Goal: Task Accomplishment & Management: Use online tool/utility

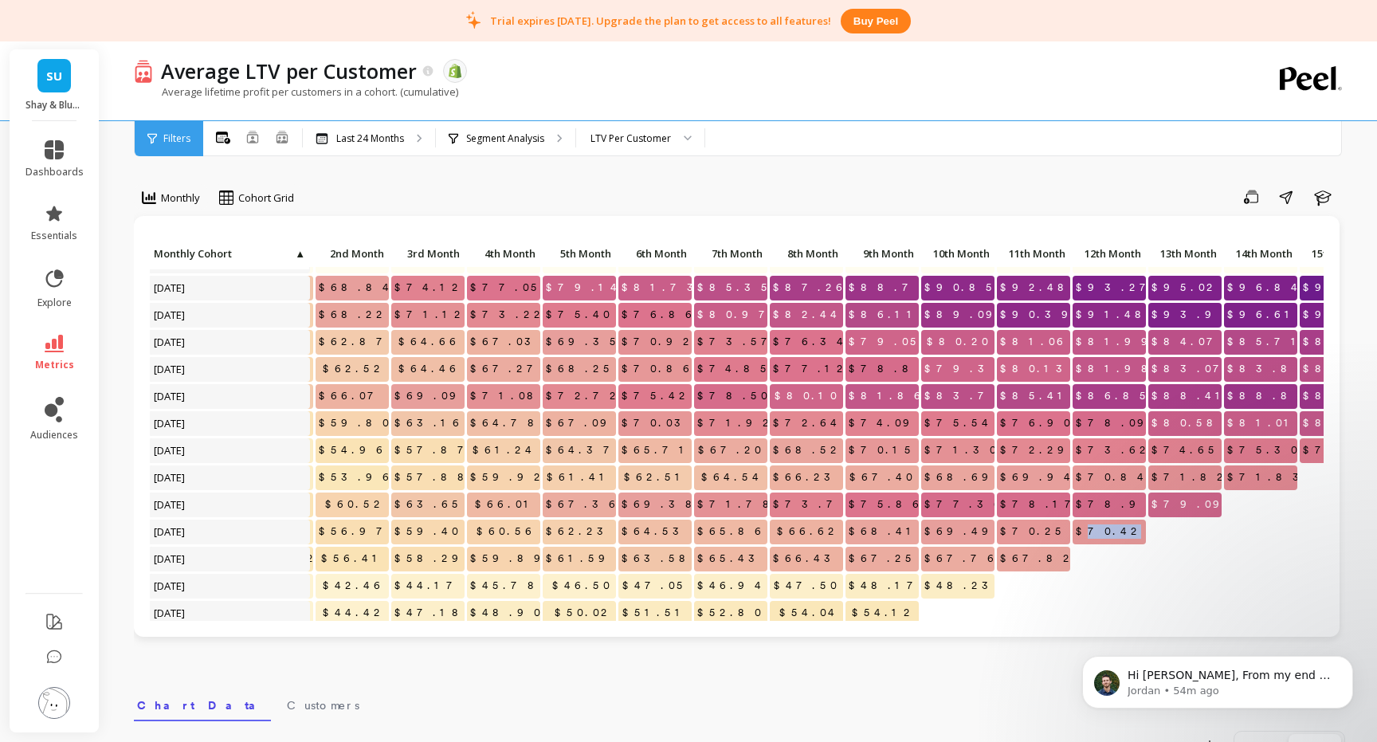
scroll to position [92, 166]
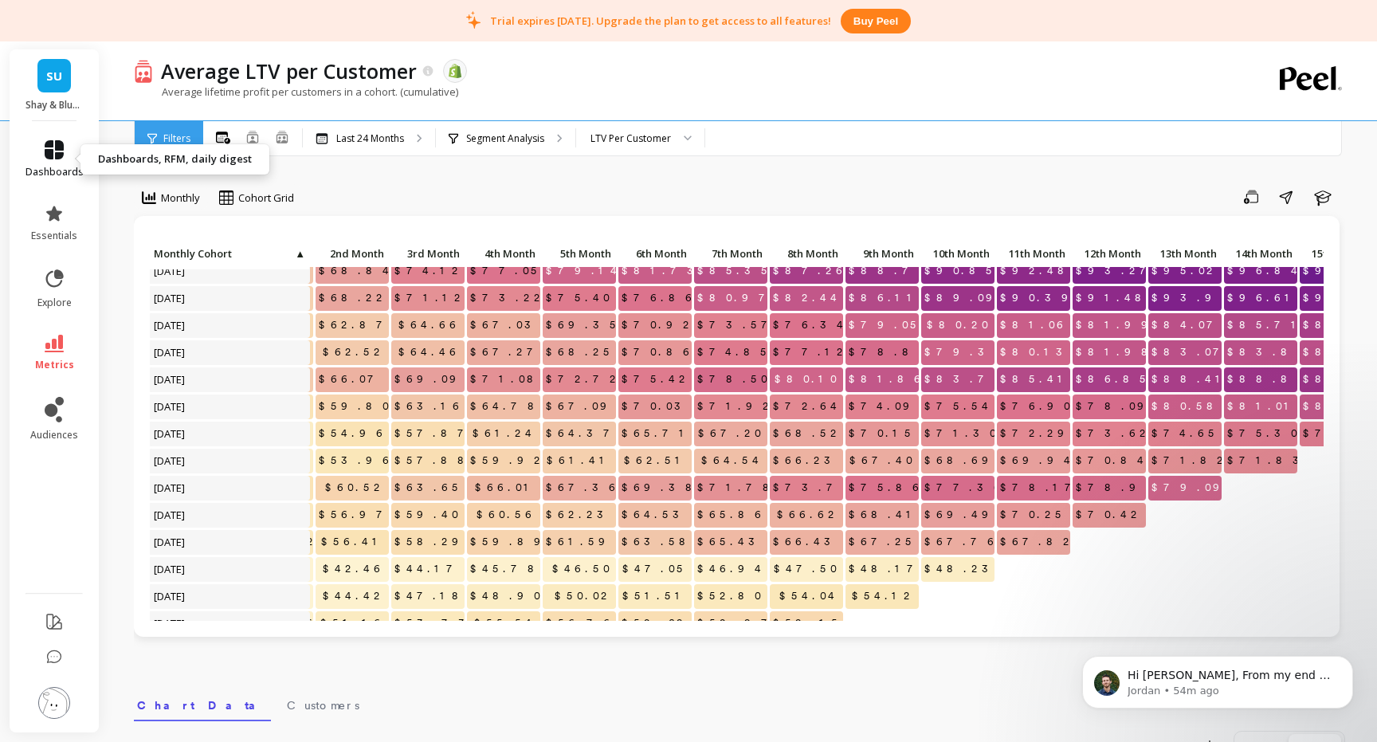
click at [62, 149] on icon at bounding box center [54, 149] width 19 height 19
click at [451, 175] on div "Monthly Cohort Grid Save Share Learn Click to create an audience 0 $0.00 $0.00 …" at bounding box center [739, 693] width 1211 height 1258
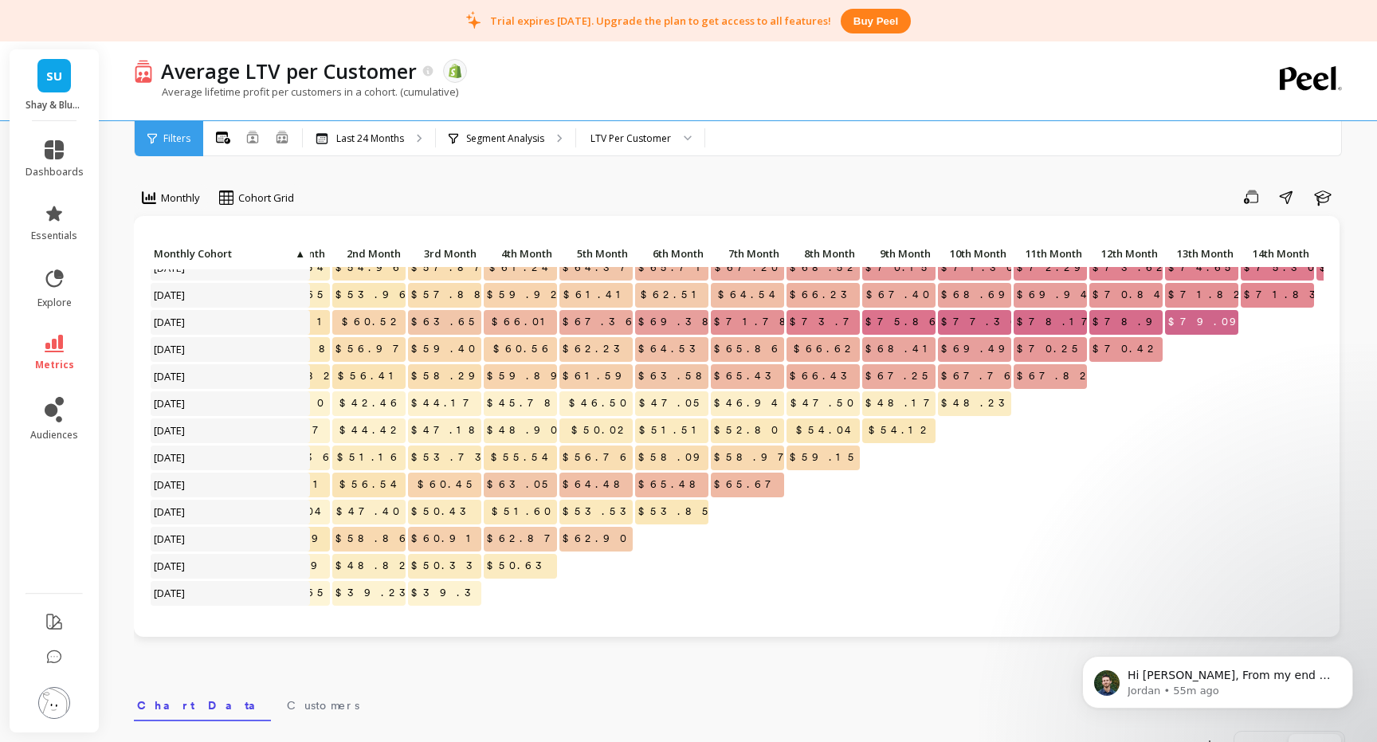
scroll to position [0, 149]
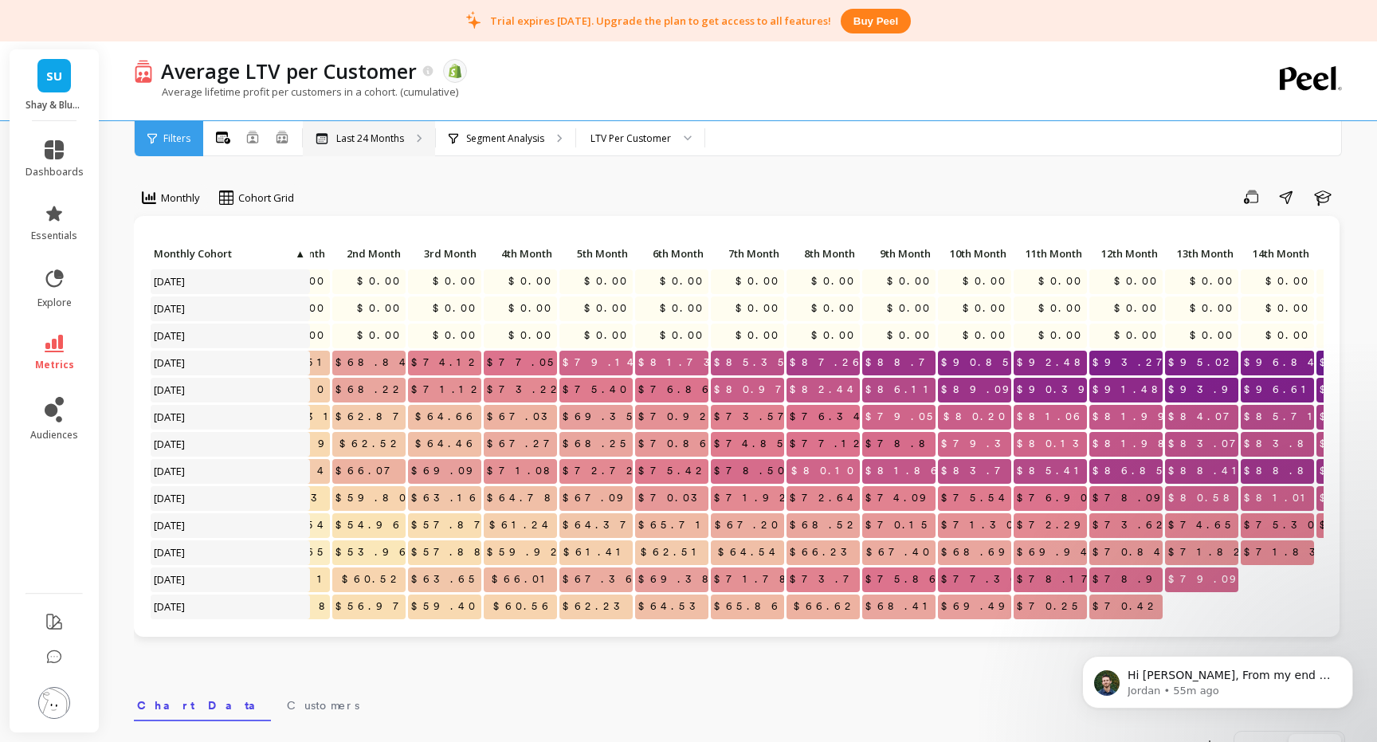
click at [389, 139] on p "Last 24 Months" at bounding box center [370, 138] width 68 height 13
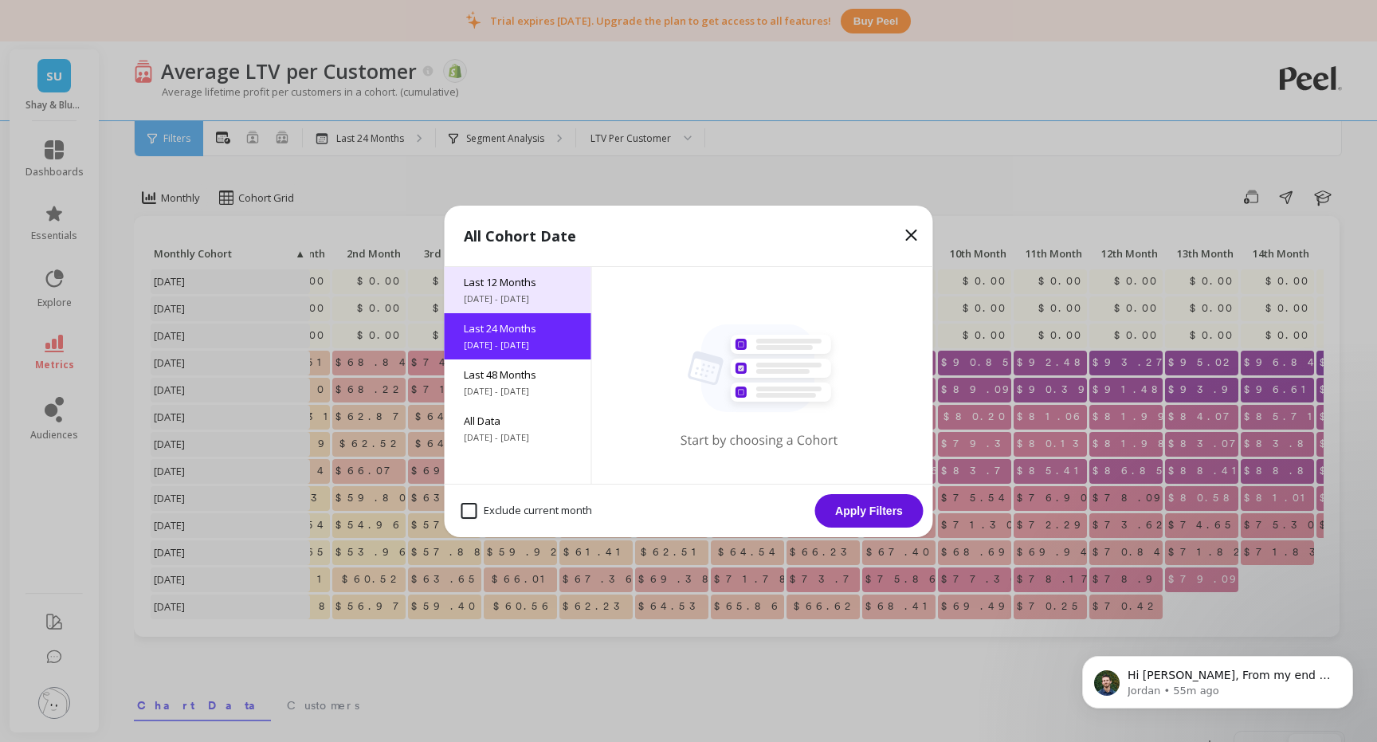
click at [523, 281] on span "Last 12 Months" at bounding box center [518, 282] width 108 height 14
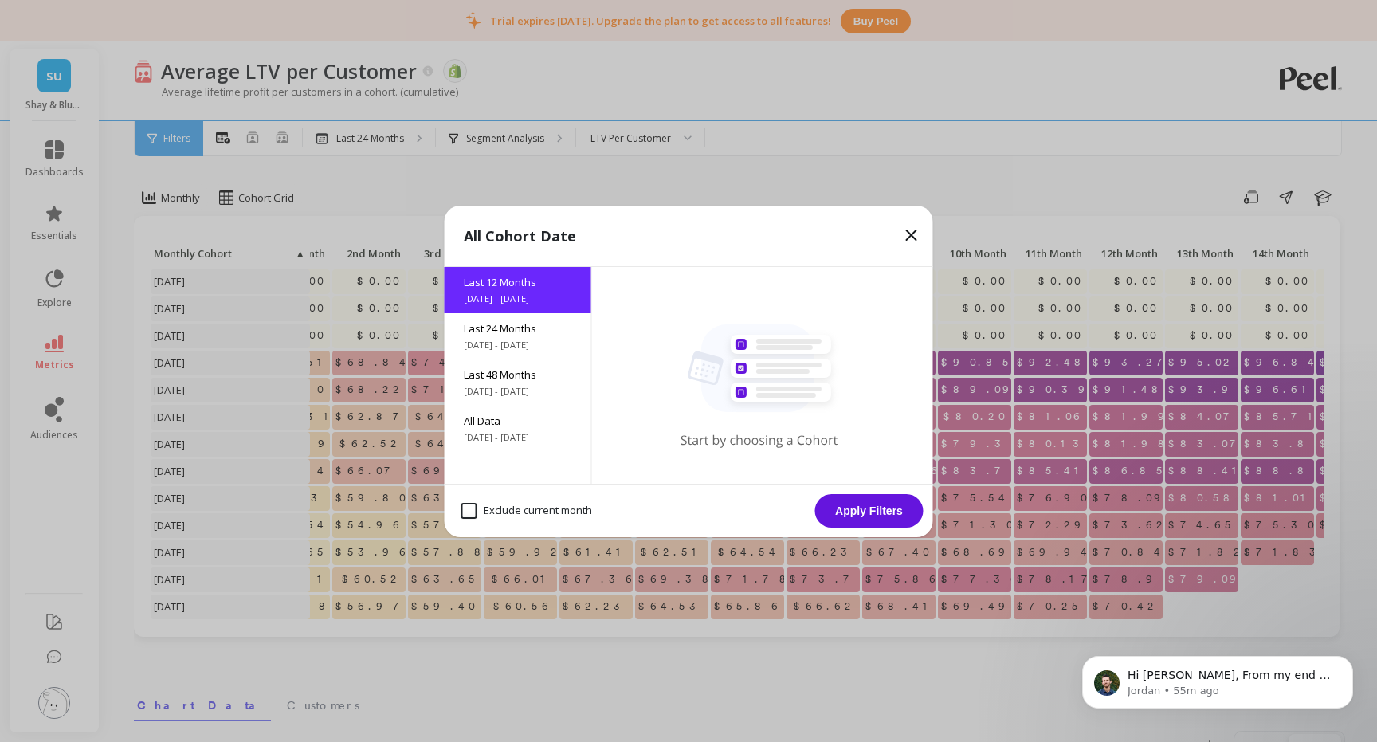
click at [883, 509] on button "Apply Filters" at bounding box center [869, 510] width 108 height 33
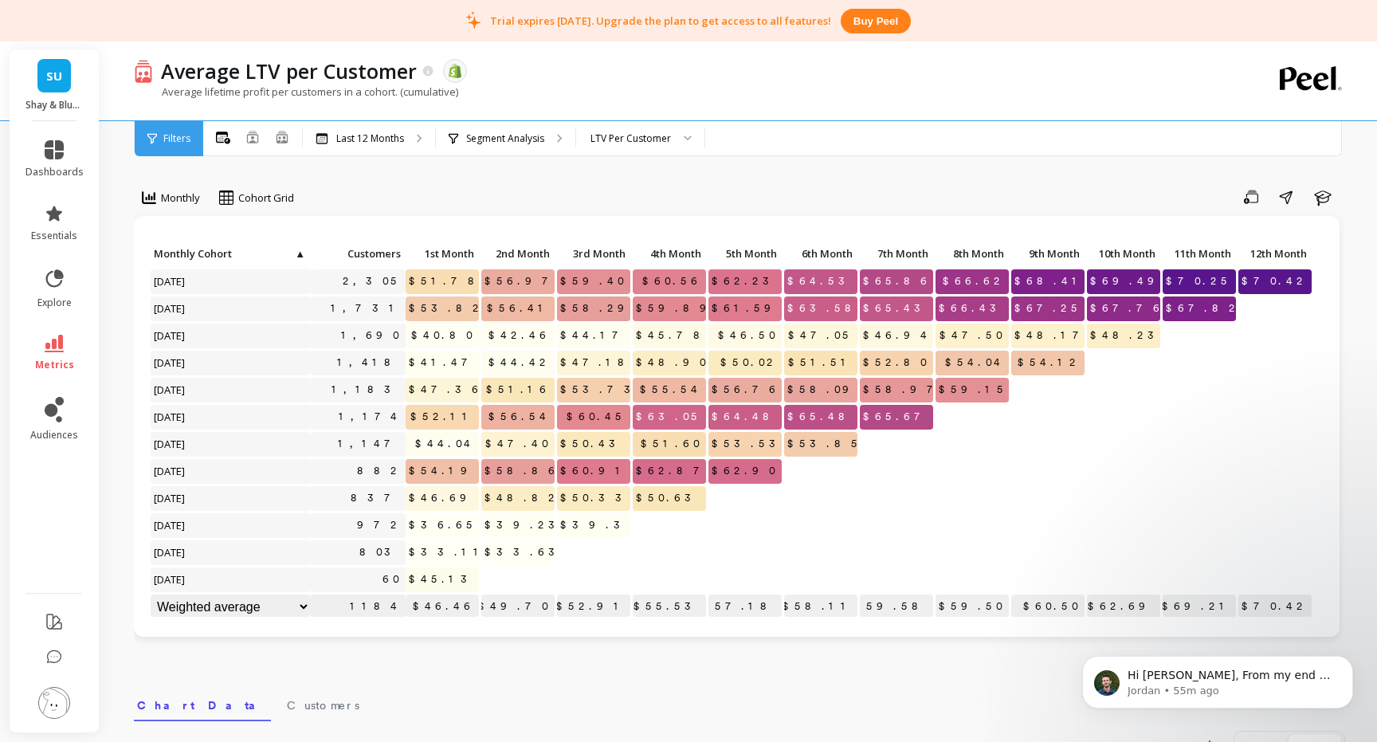
click at [810, 665] on div "Monthly Cohort Grid Save Share Learn Click to create an audience 2,305 $51.78 $…" at bounding box center [739, 693] width 1211 height 1258
click at [59, 139] on li "dashboards" at bounding box center [54, 159] width 77 height 57
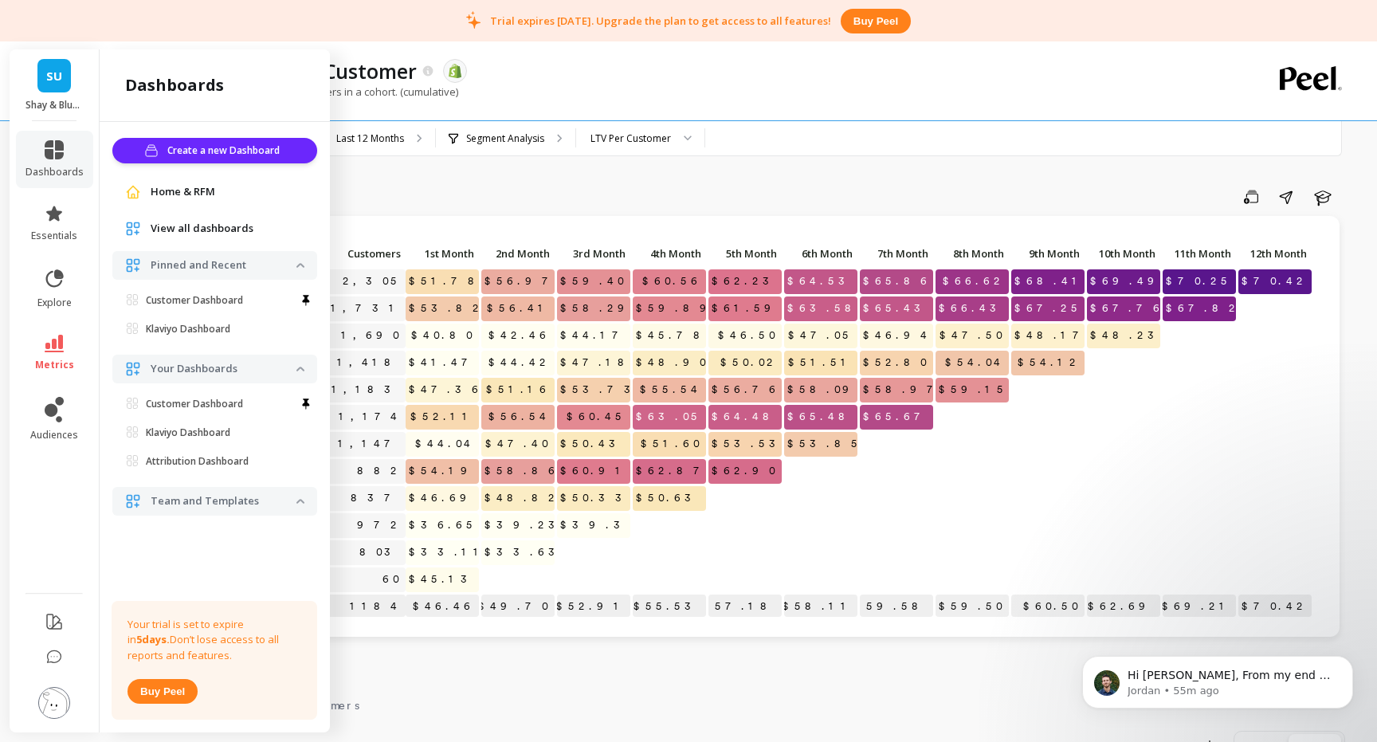
click at [183, 189] on span "Home & RFM" at bounding box center [183, 192] width 65 height 16
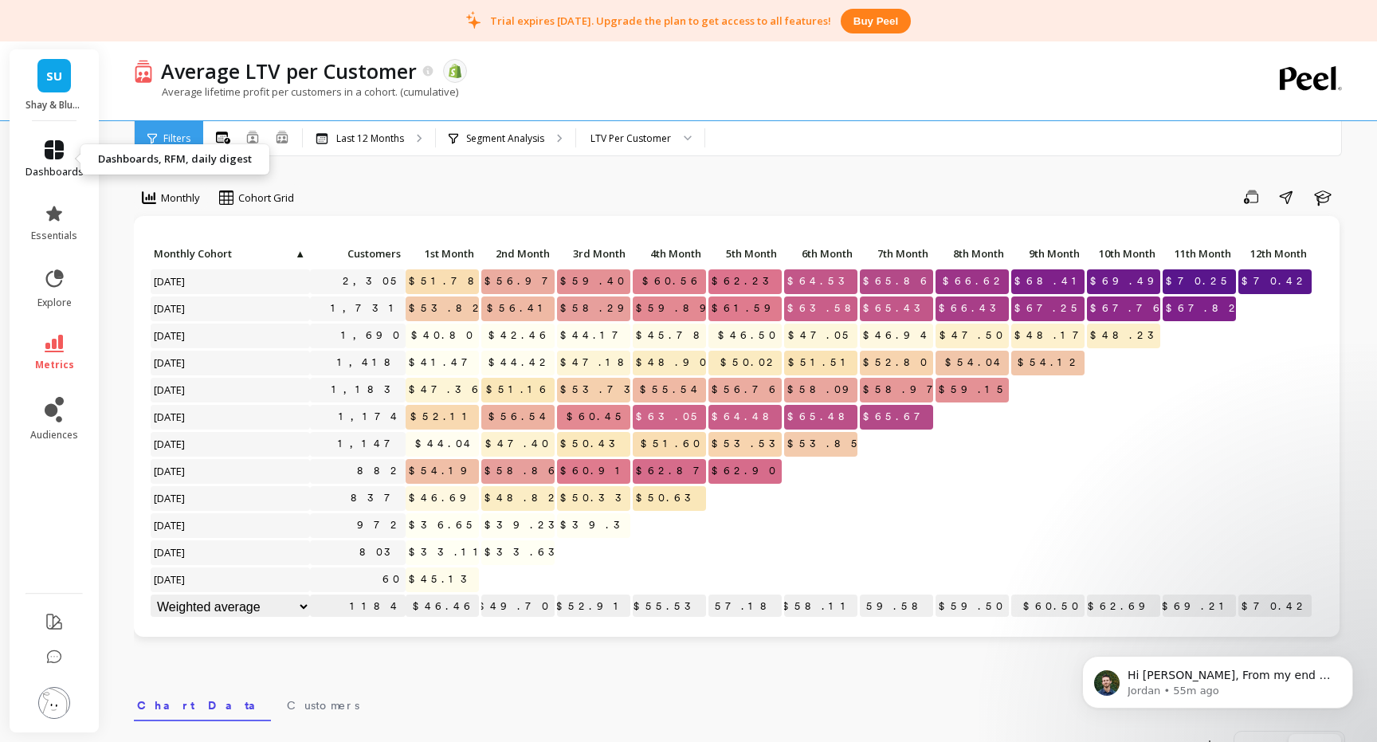
click at [64, 145] on link "dashboards" at bounding box center [55, 159] width 58 height 38
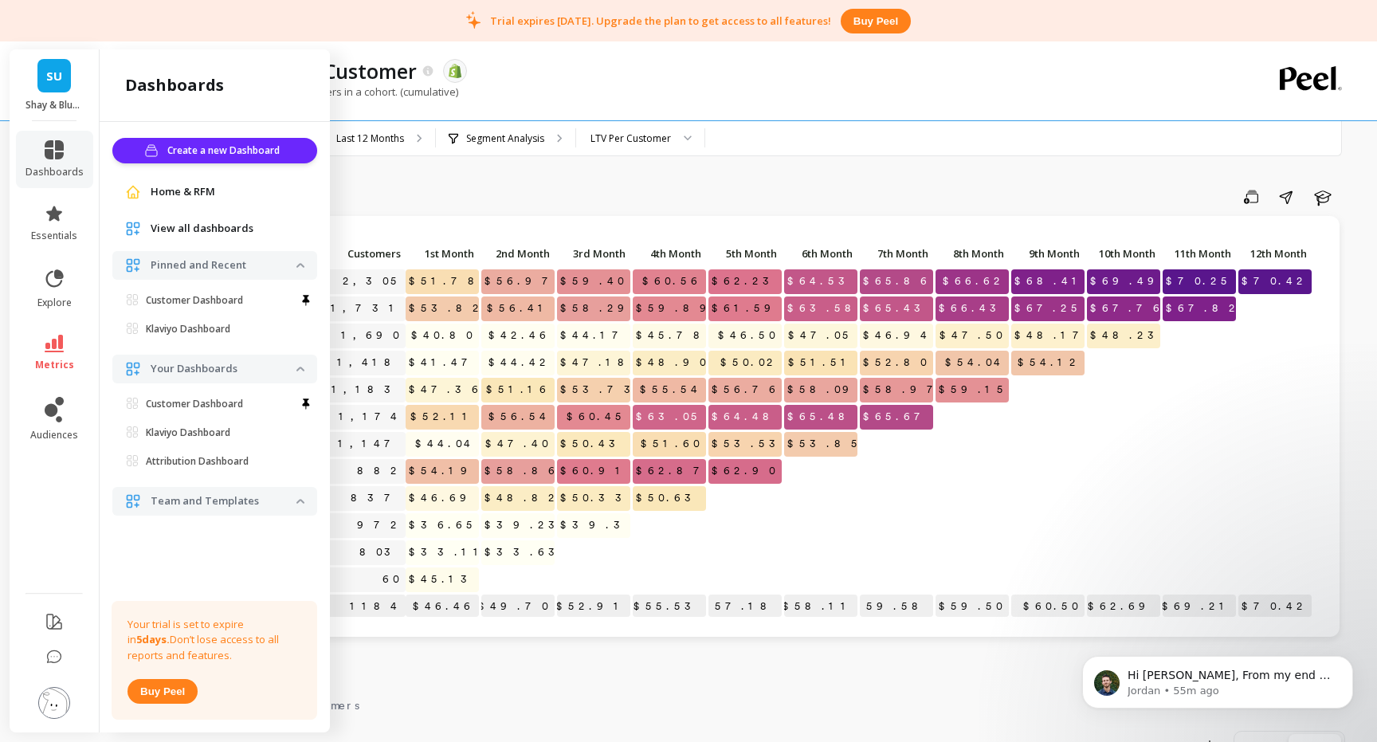
click at [155, 192] on span "Home & RFM" at bounding box center [183, 192] width 65 height 16
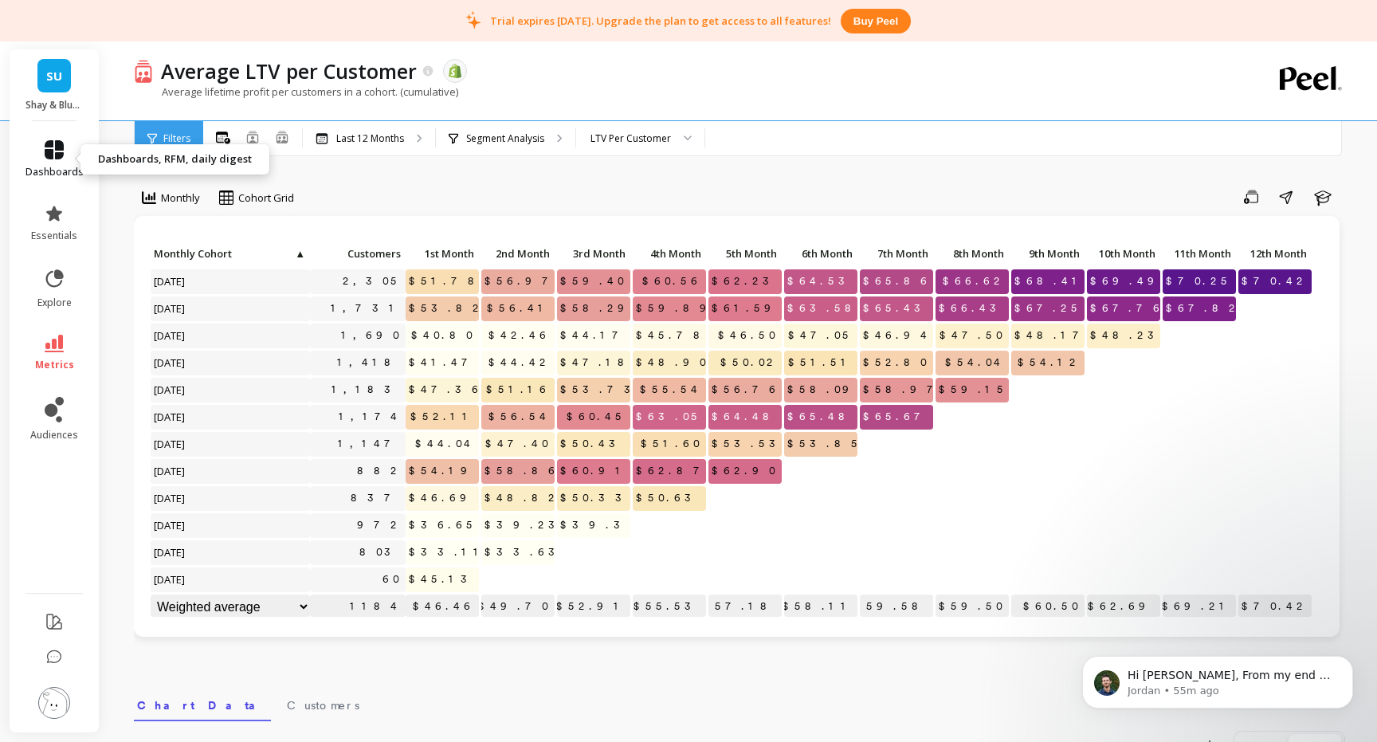
click at [49, 147] on icon at bounding box center [54, 149] width 19 height 19
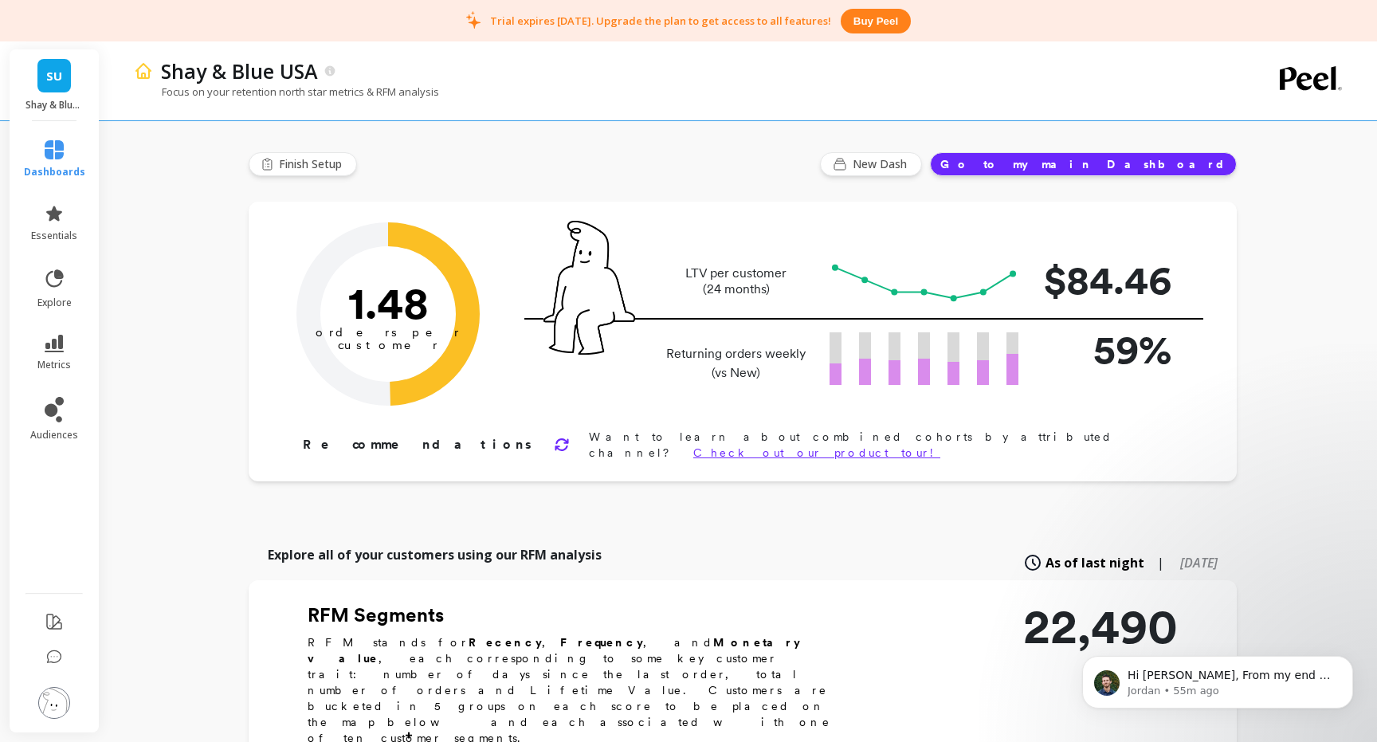
click at [554, 438] on icon at bounding box center [562, 445] width 16 height 16
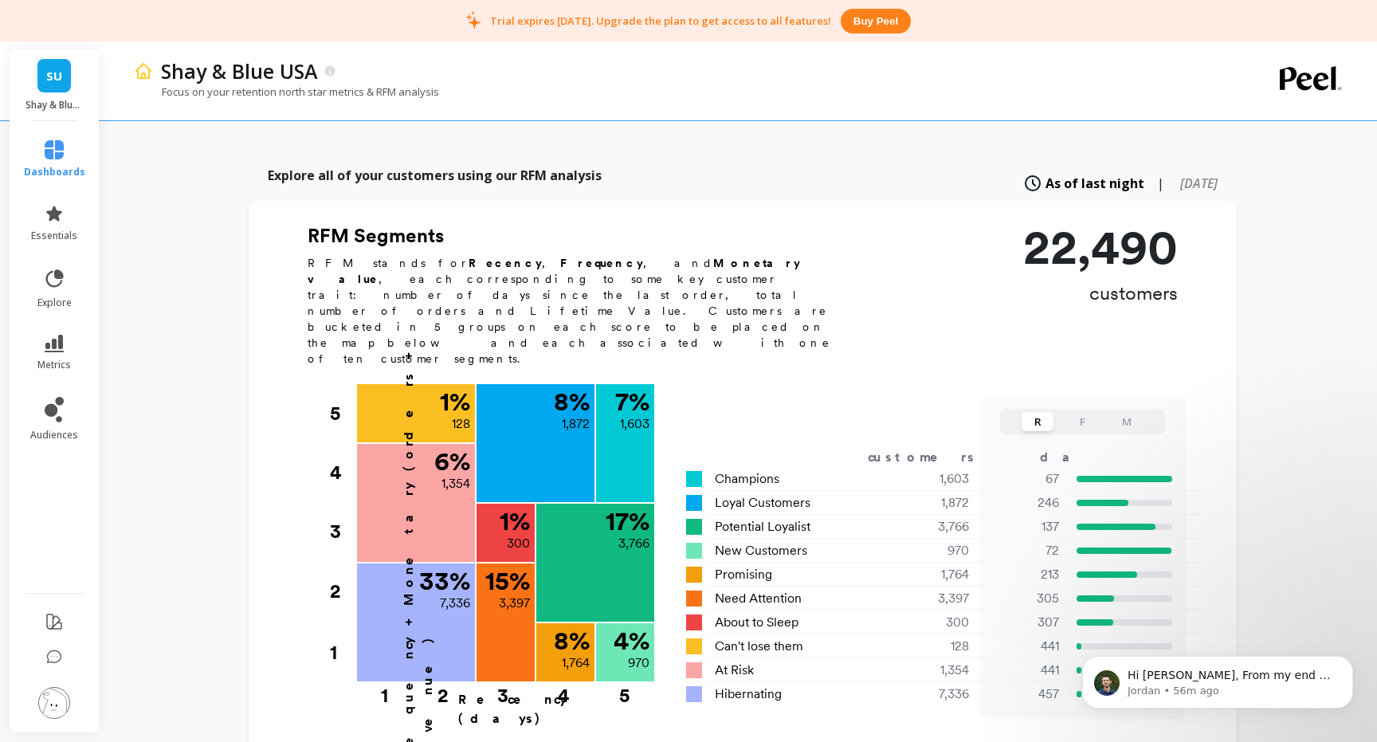
scroll to position [406, 0]
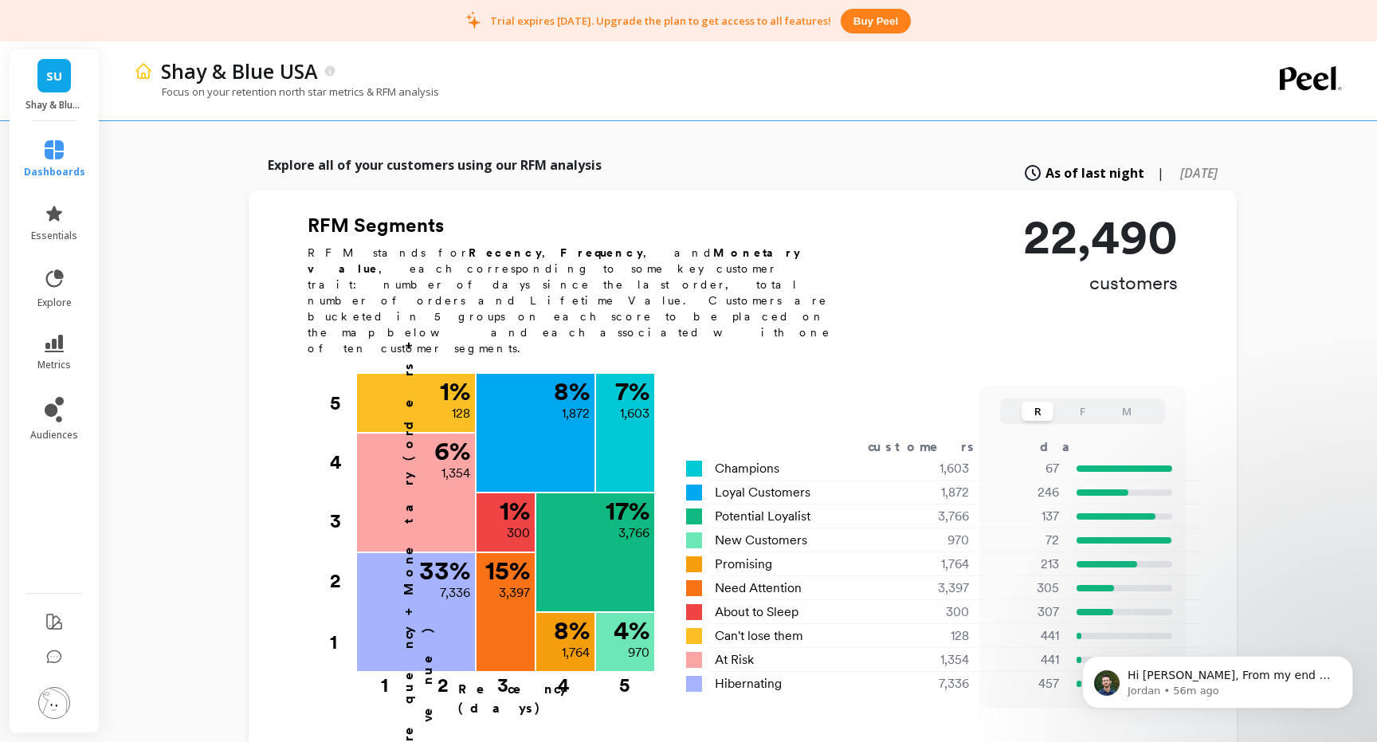
click at [507, 680] on p "Recency (days)" at bounding box center [556, 699] width 196 height 38
click at [1081, 402] on button "F" at bounding box center [1082, 411] width 32 height 19
click at [1128, 402] on button "M" at bounding box center [1127, 411] width 32 height 19
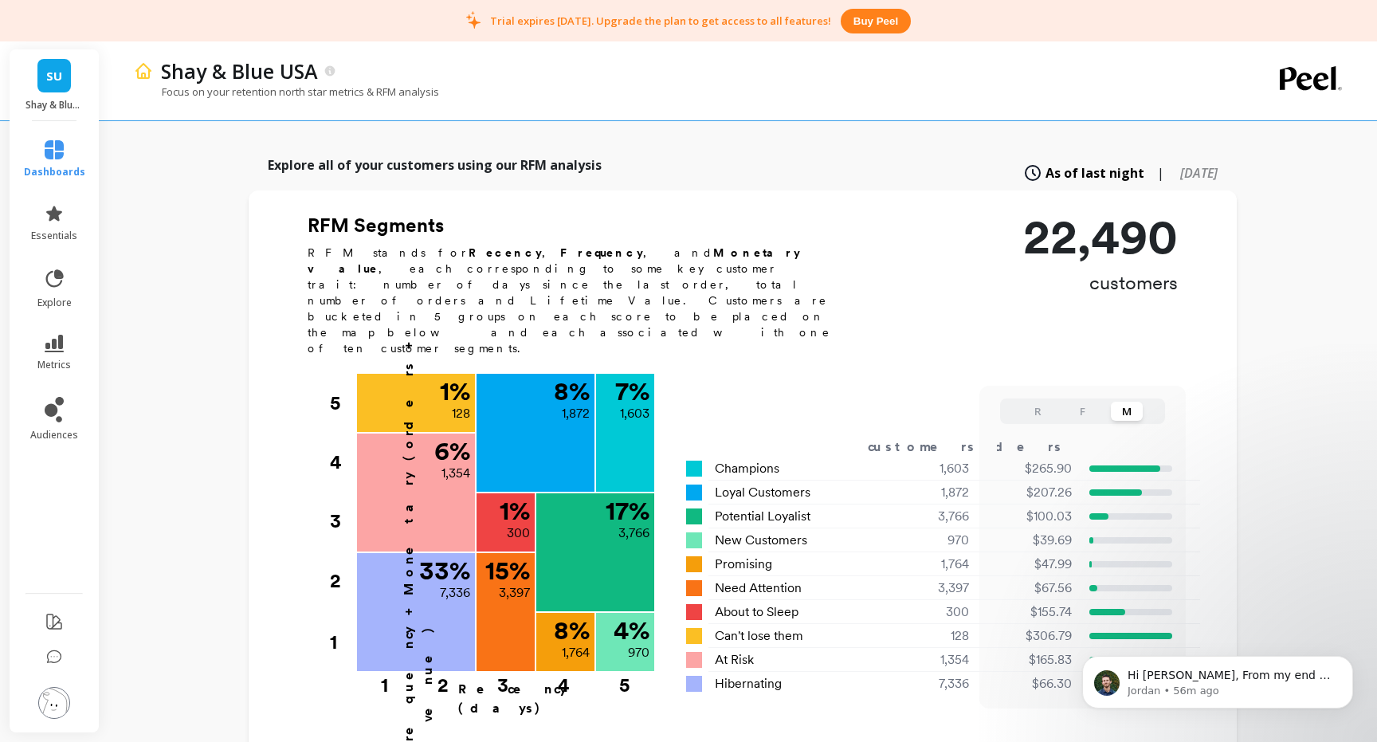
click at [1037, 402] on button "R" at bounding box center [1038, 411] width 32 height 19
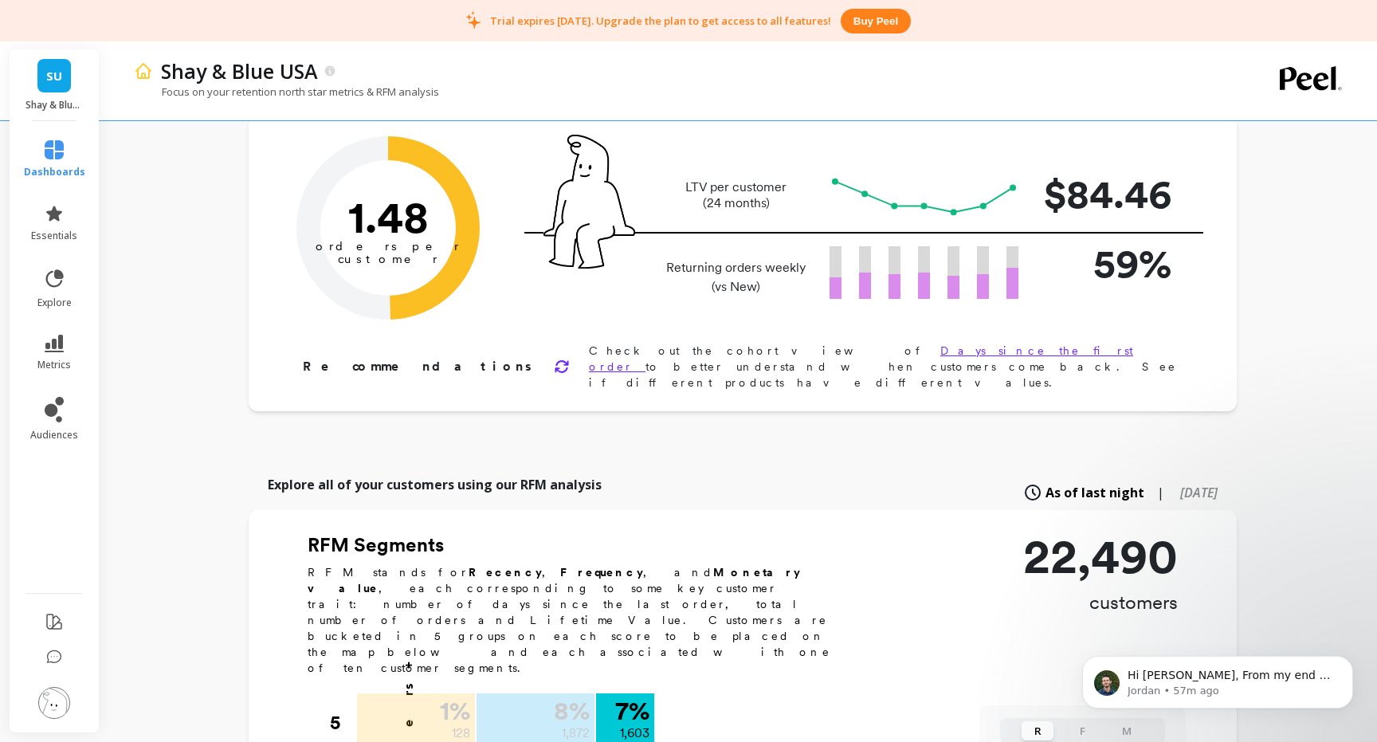
scroll to position [0, 0]
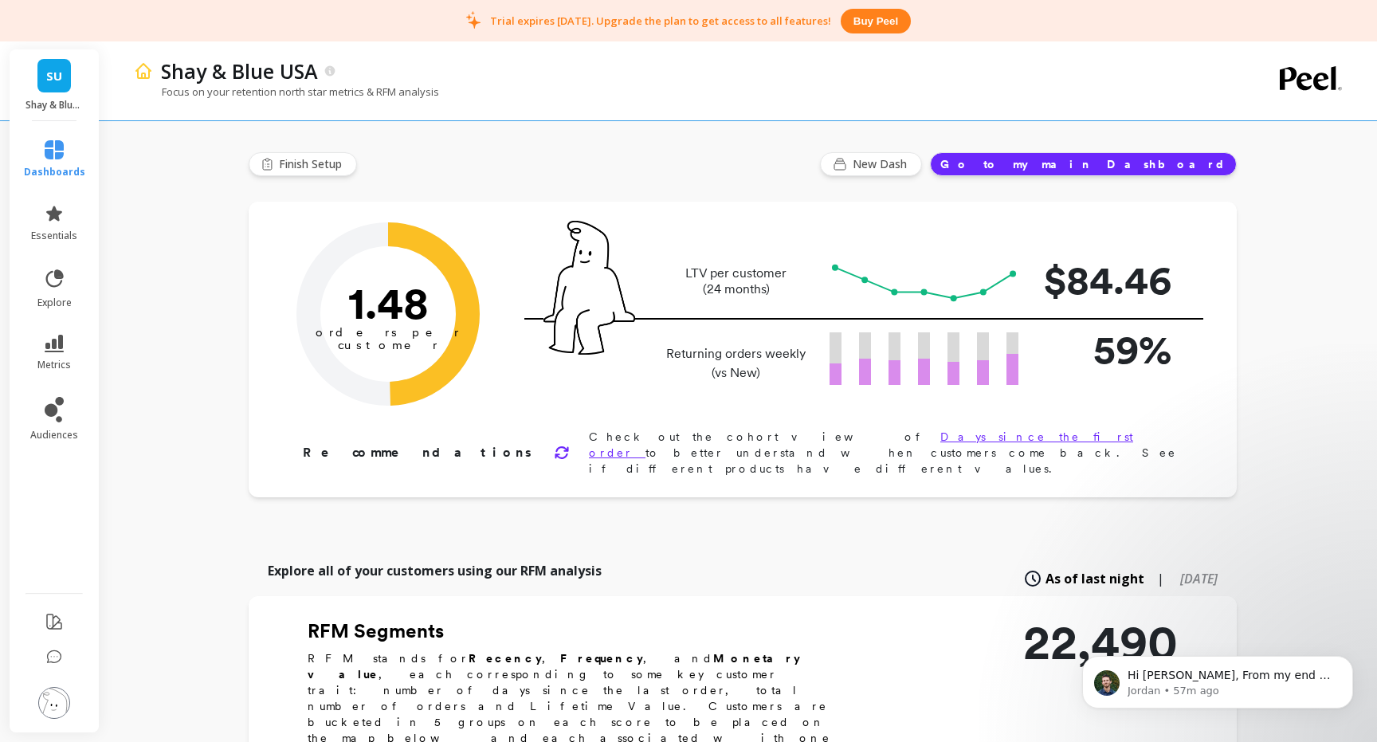
click at [1158, 159] on button "Go to my main Dashboard" at bounding box center [1083, 164] width 307 height 24
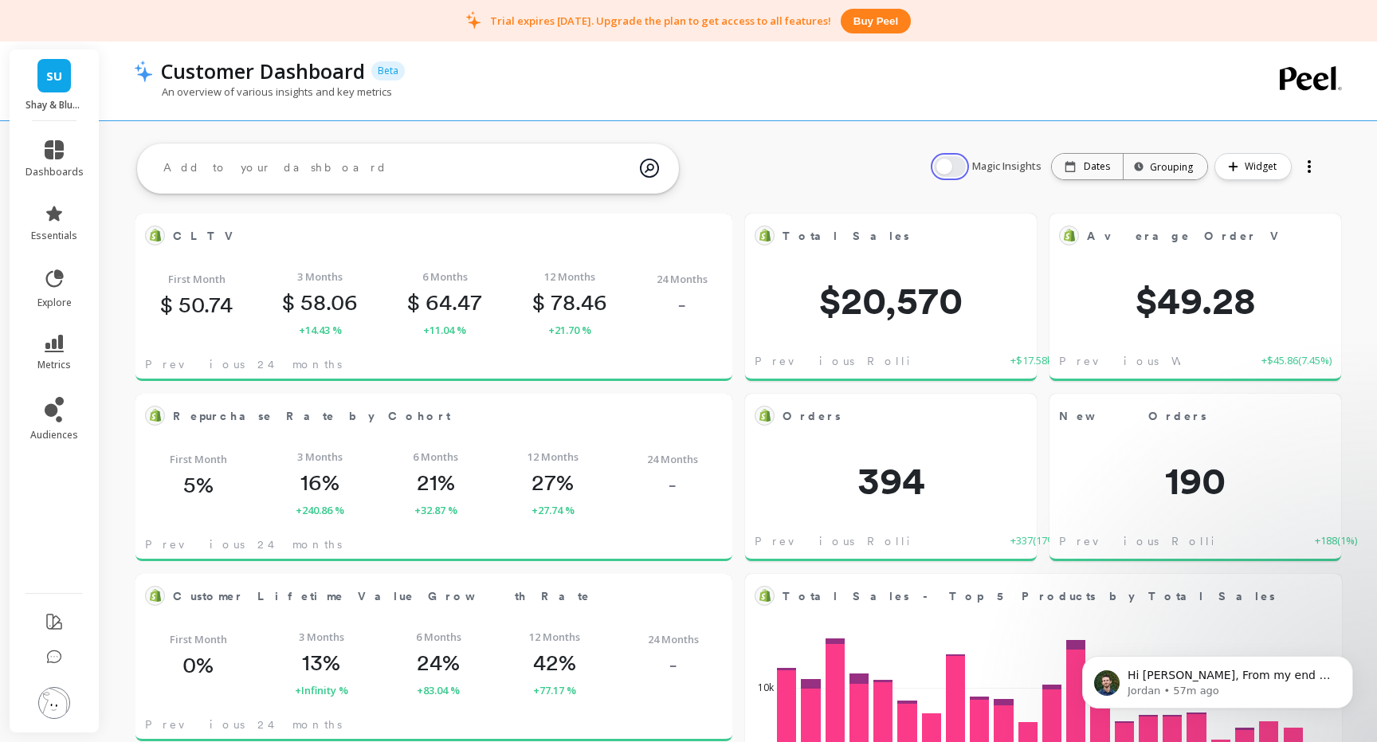
click at [954, 166] on button "button" at bounding box center [950, 166] width 32 height 21
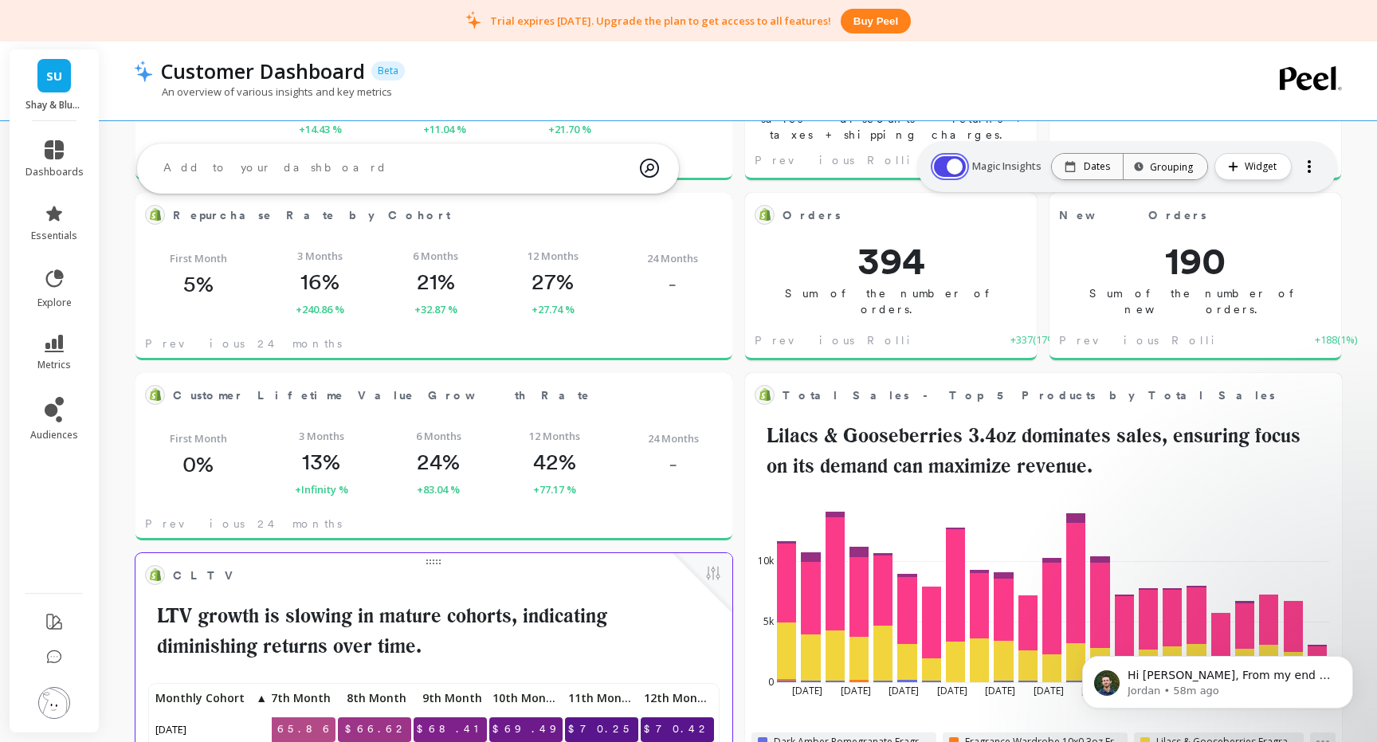
scroll to position [189, 0]
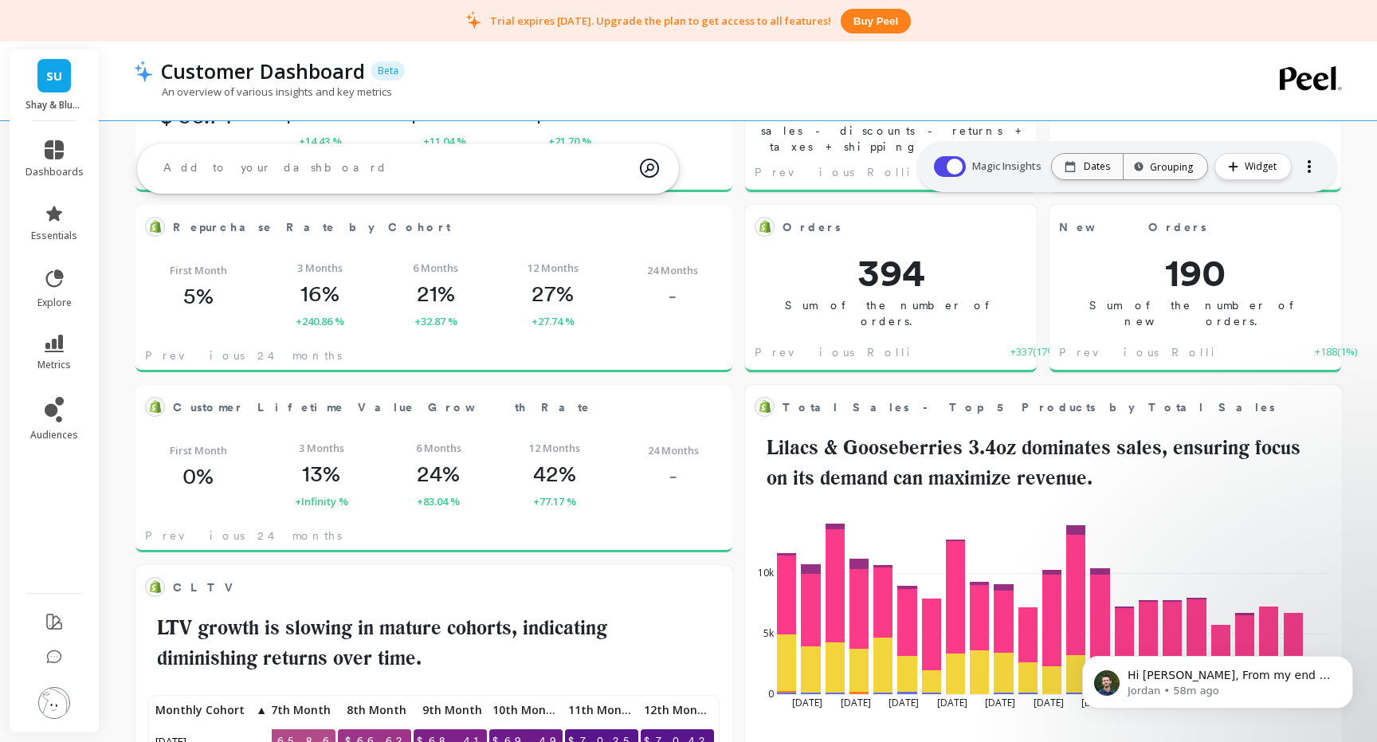
click at [1312, 164] on div at bounding box center [1309, 167] width 22 height 26
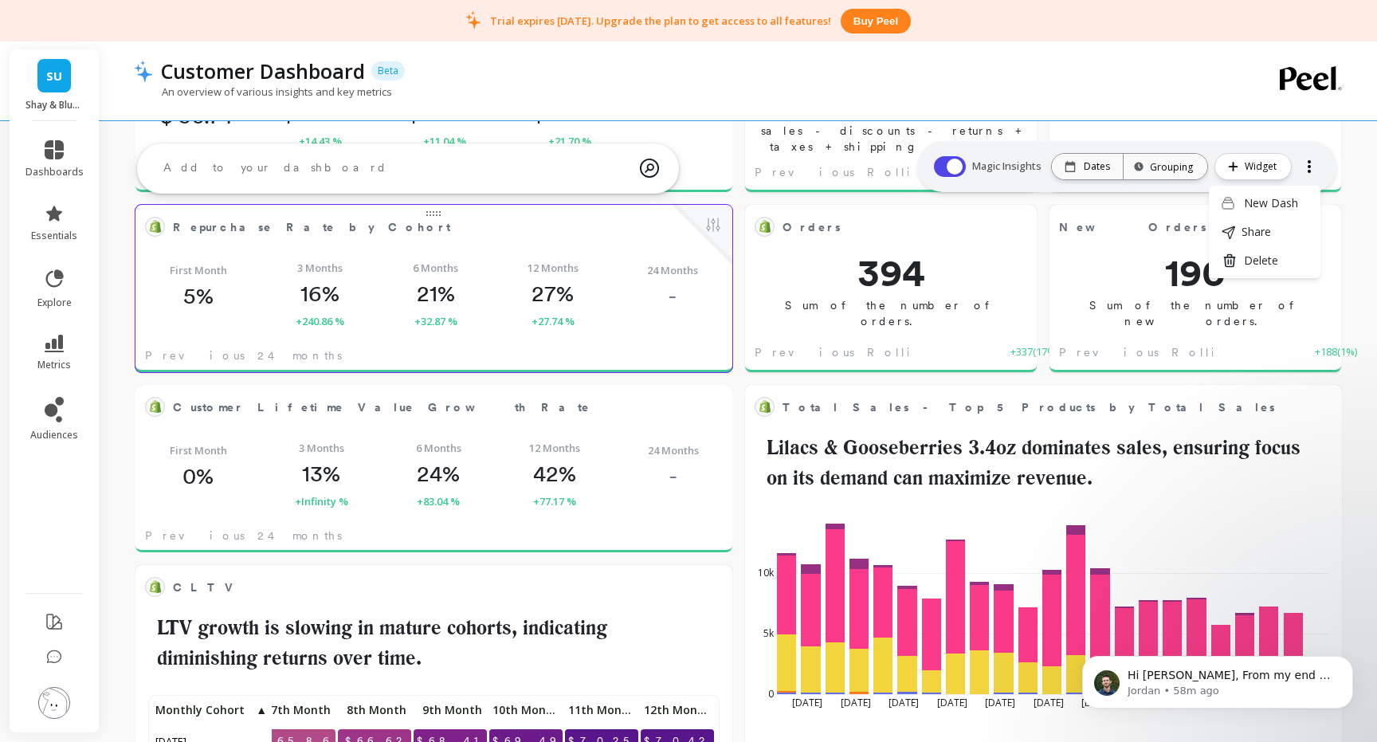
scroll to position [0, 0]
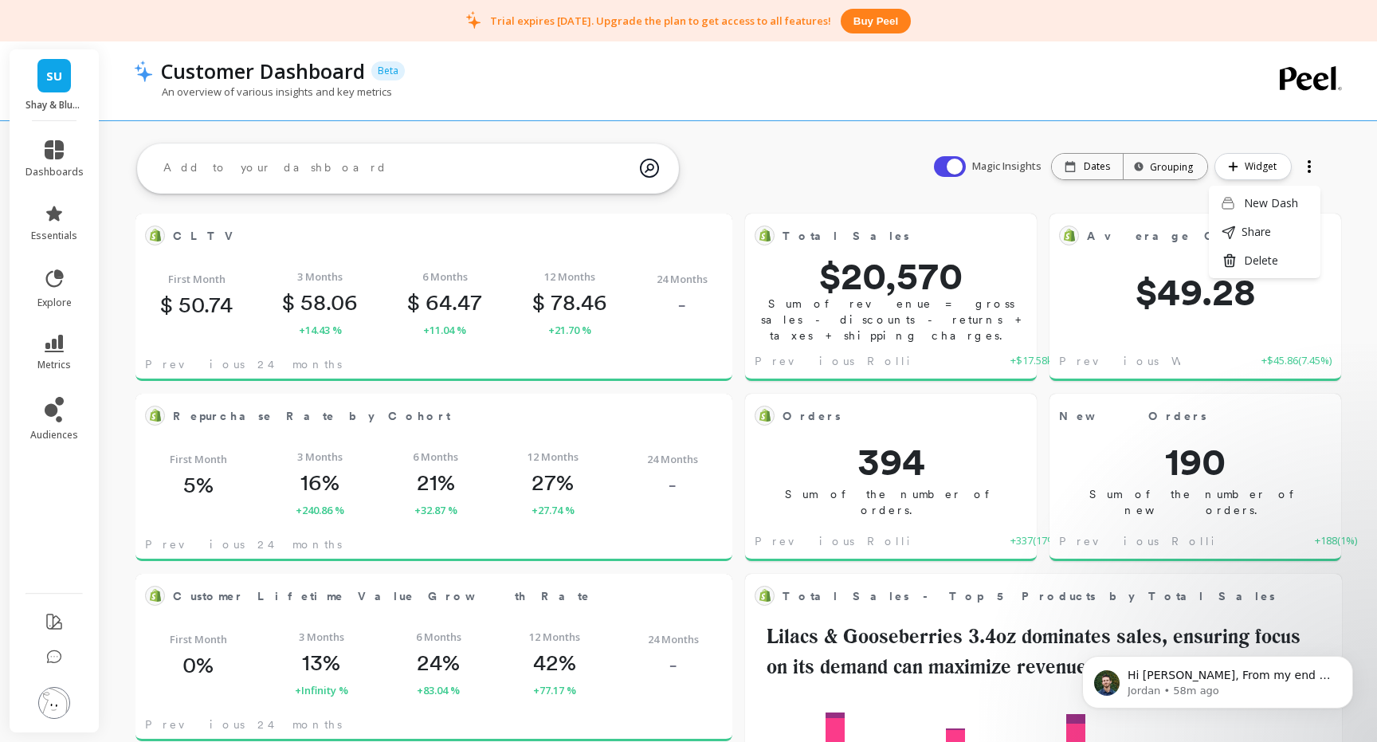
click at [1079, 168] on div "Dates" at bounding box center [1087, 166] width 45 height 13
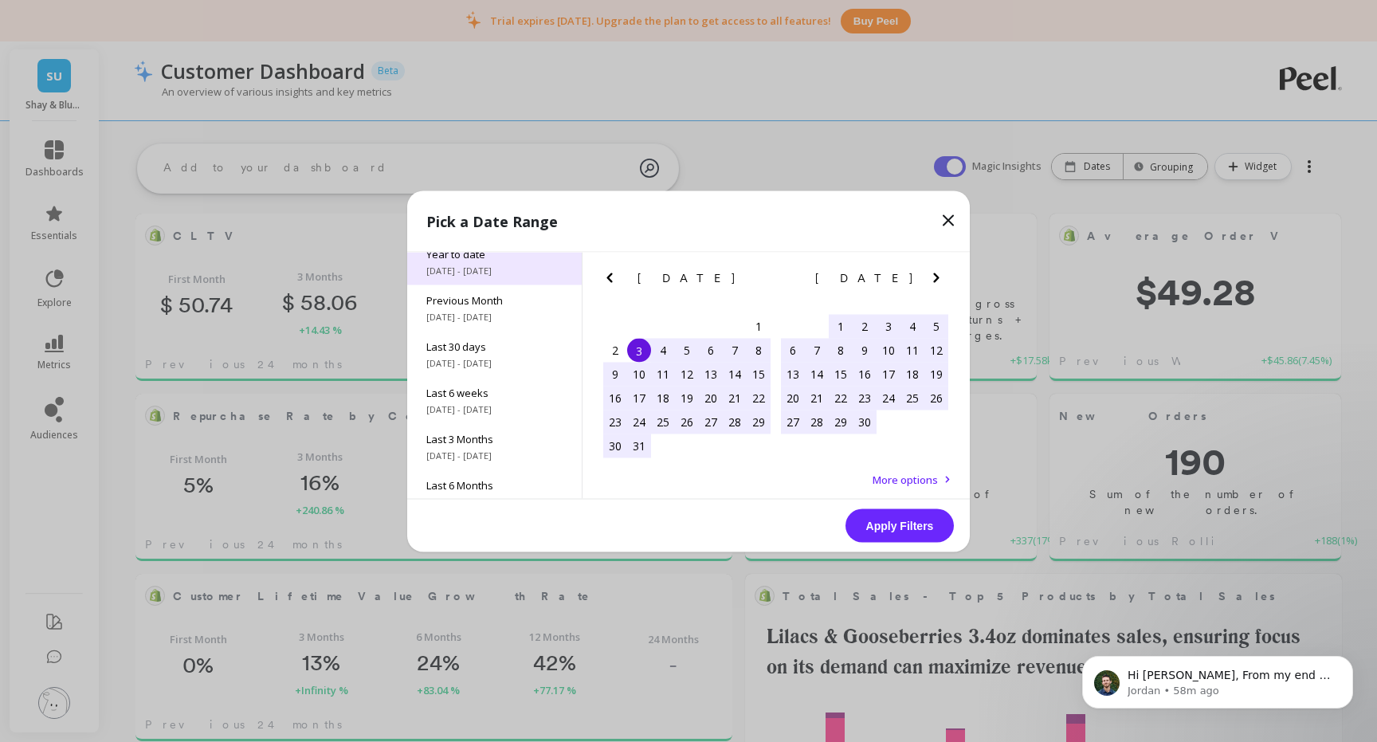
scroll to position [69, 0]
click at [616, 275] on icon "Previous Month" at bounding box center [609, 277] width 19 height 19
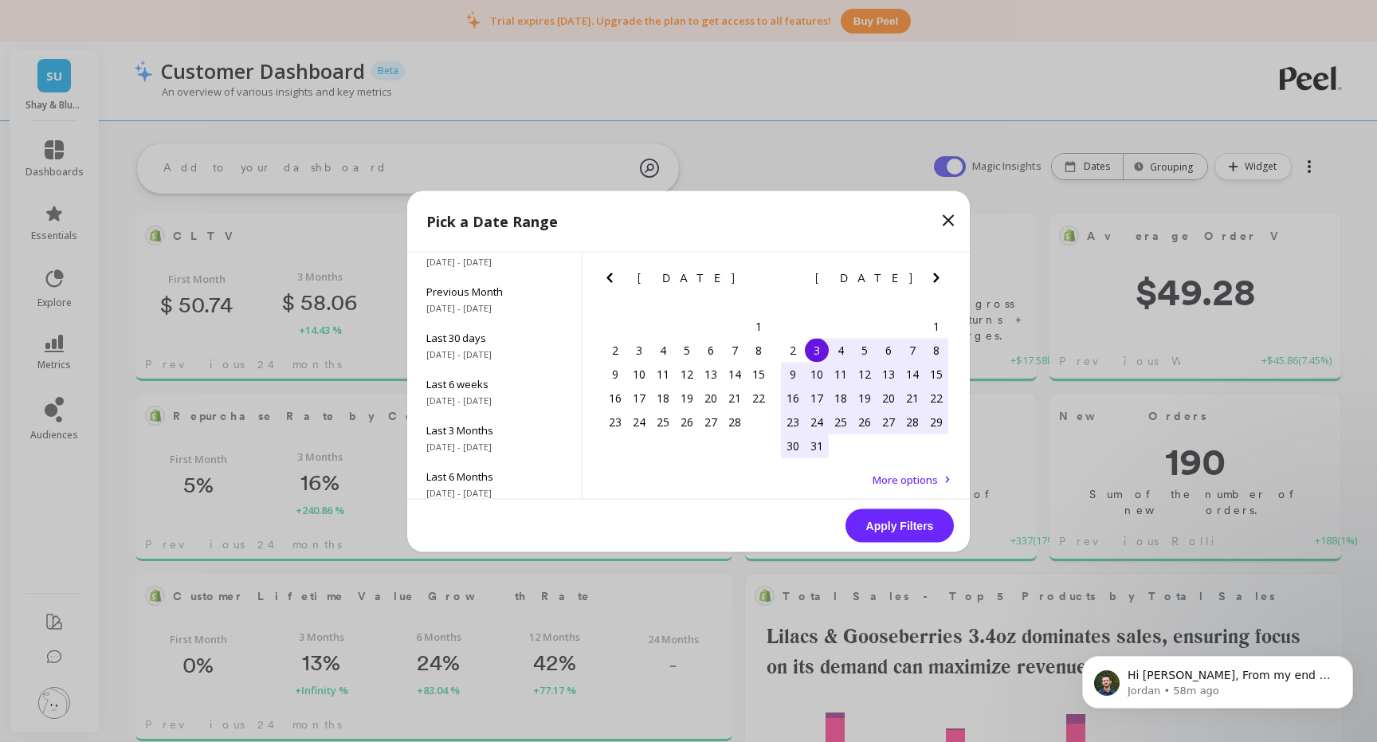
click at [933, 281] on icon "Next Month" at bounding box center [936, 277] width 19 height 19
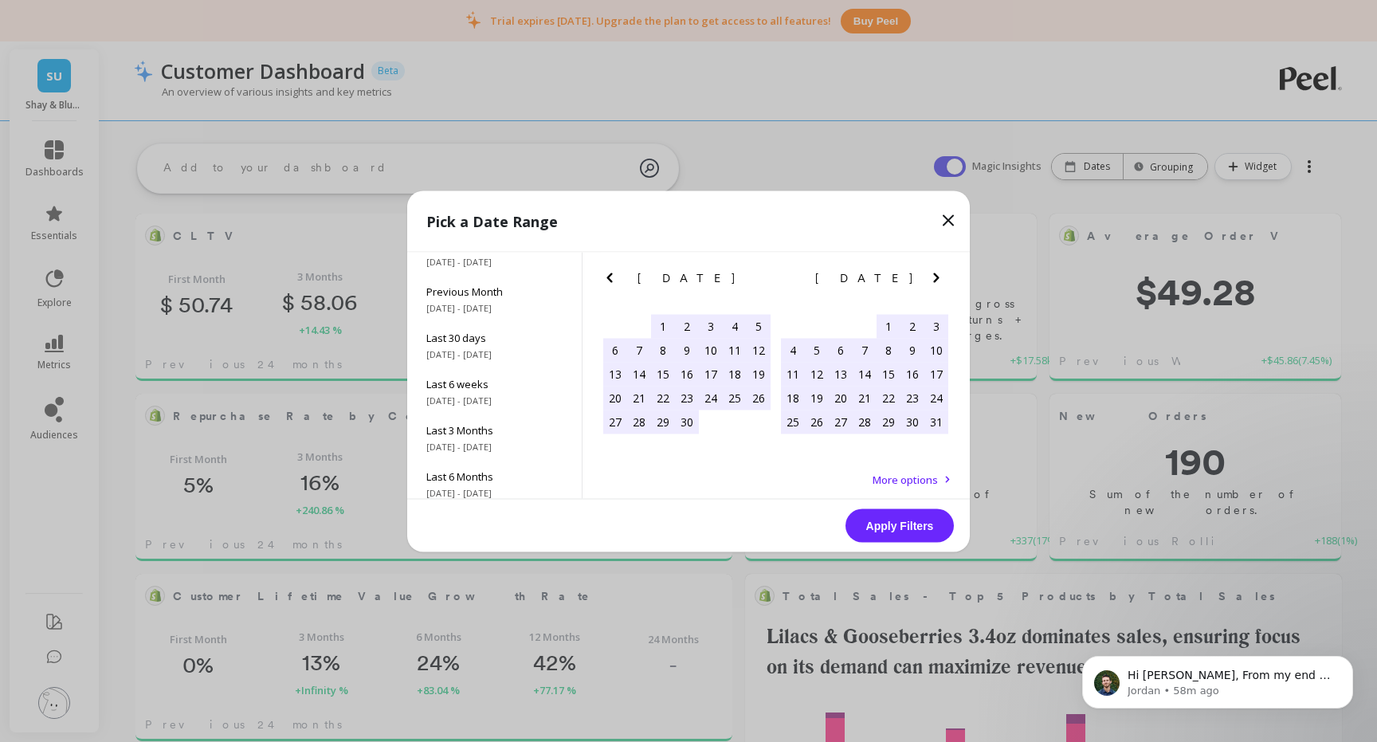
click at [933, 281] on icon "Next Month" at bounding box center [936, 277] width 19 height 19
click at [610, 279] on icon "Previous Month" at bounding box center [610, 278] width 6 height 10
click at [934, 273] on icon "Next Month" at bounding box center [936, 278] width 6 height 10
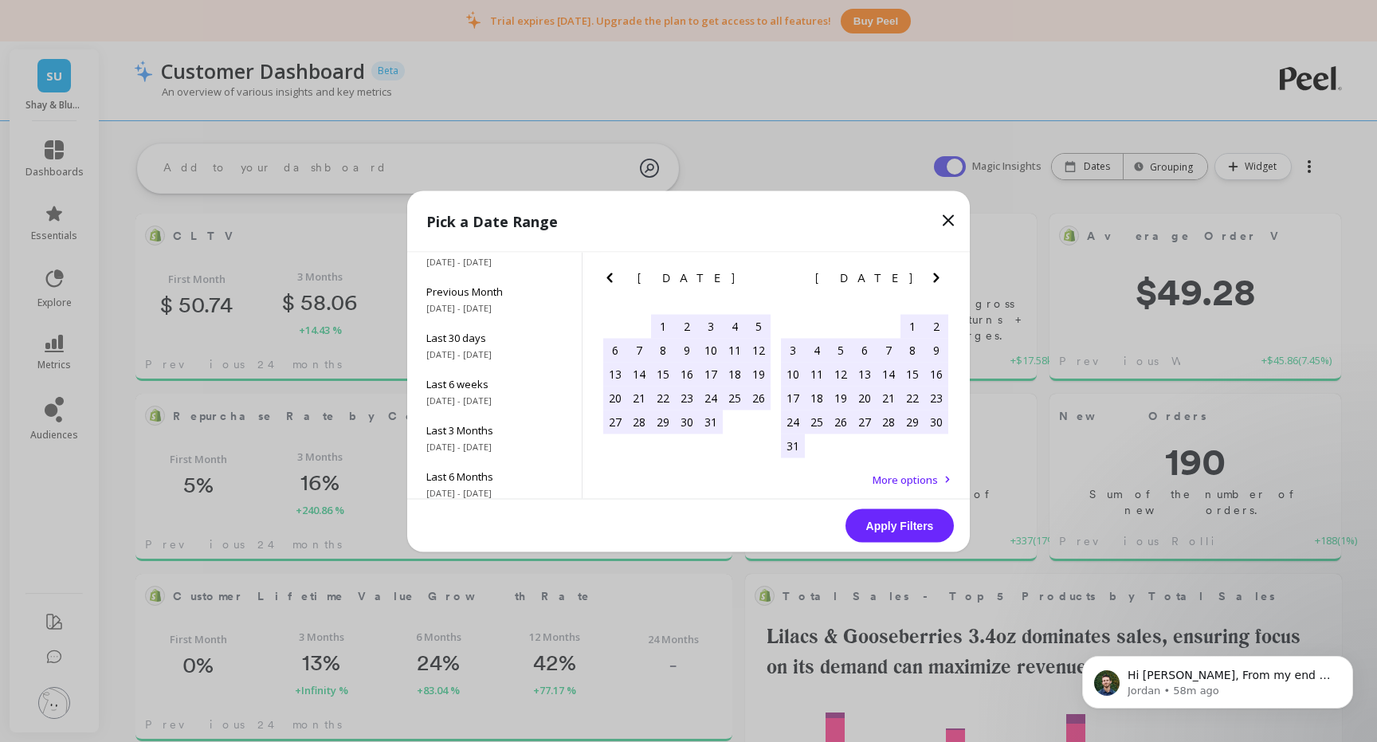
click at [934, 273] on icon "Next Month" at bounding box center [936, 278] width 6 height 10
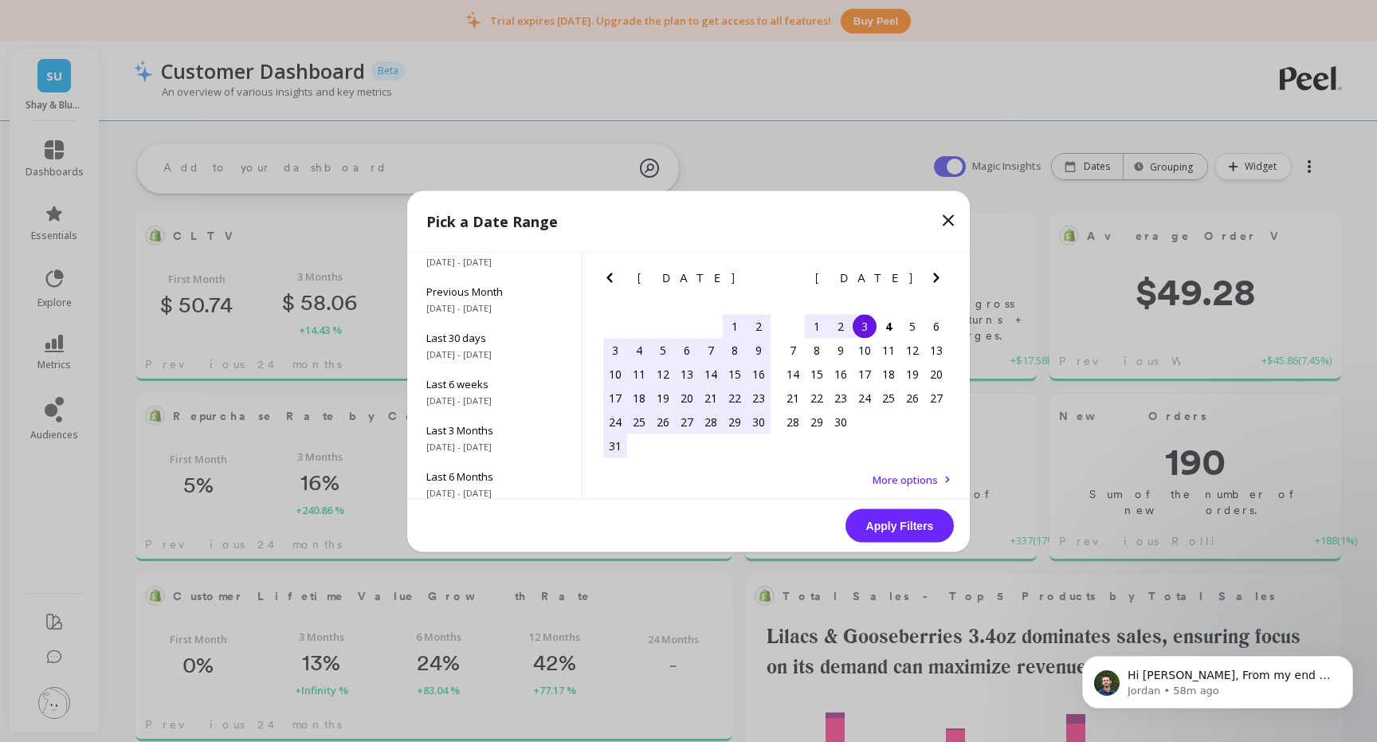
click at [640, 419] on div "25" at bounding box center [639, 422] width 24 height 24
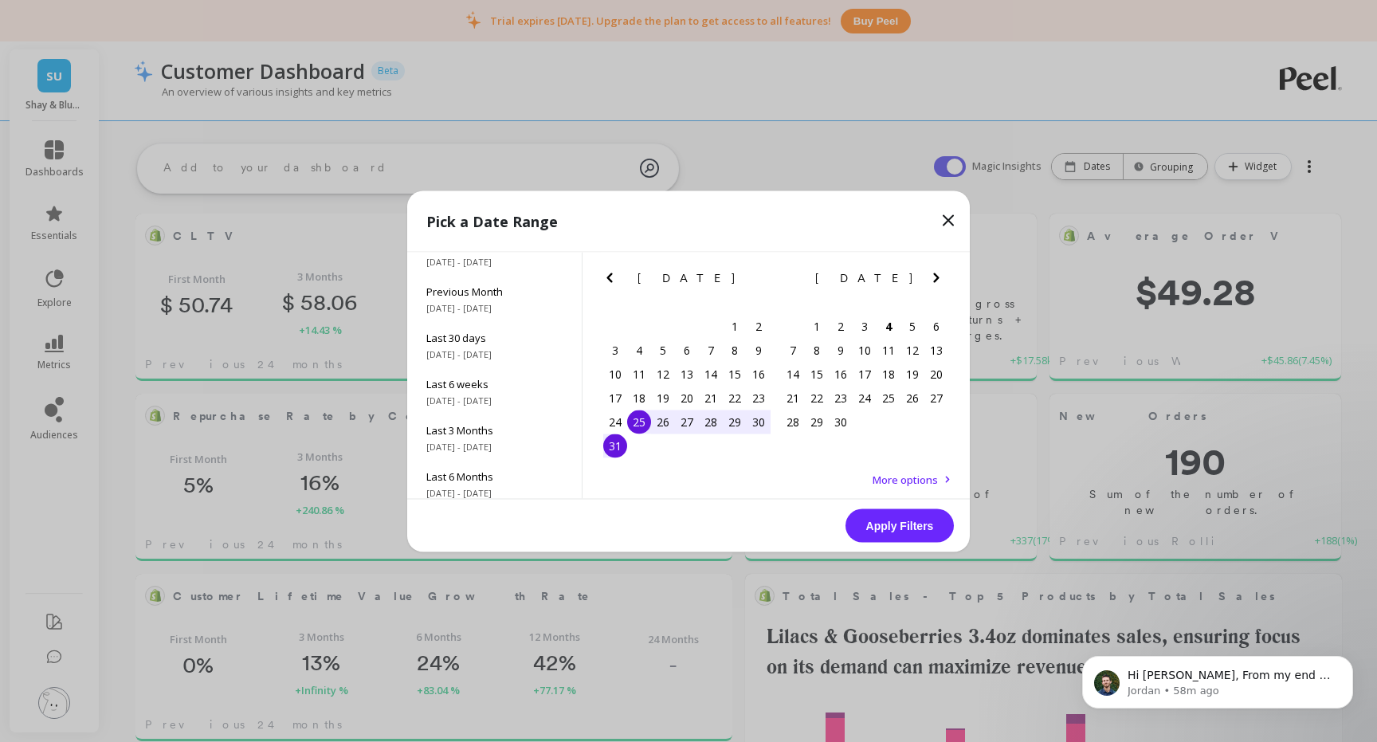
click at [619, 442] on div "31" at bounding box center [615, 446] width 24 height 24
click at [897, 526] on button "Apply Filters" at bounding box center [900, 524] width 108 height 33
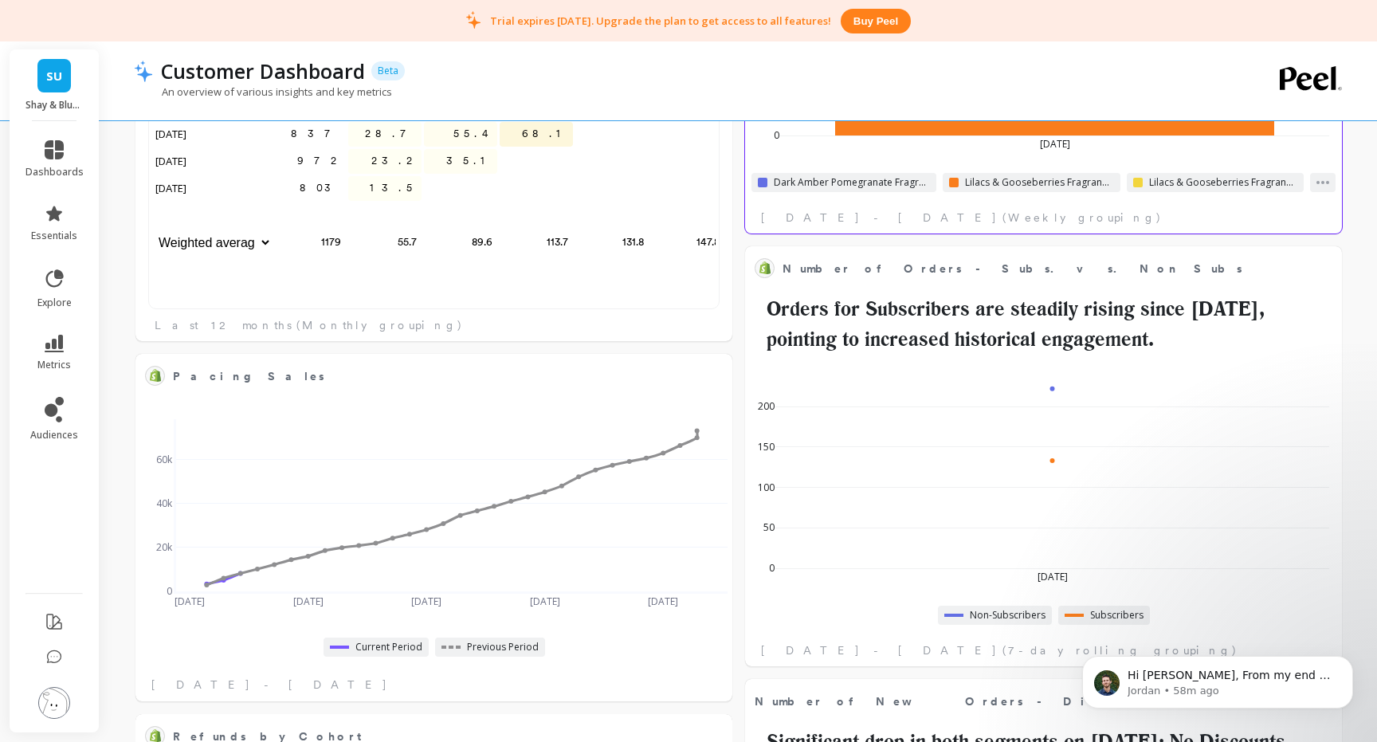
scroll to position [1628, 0]
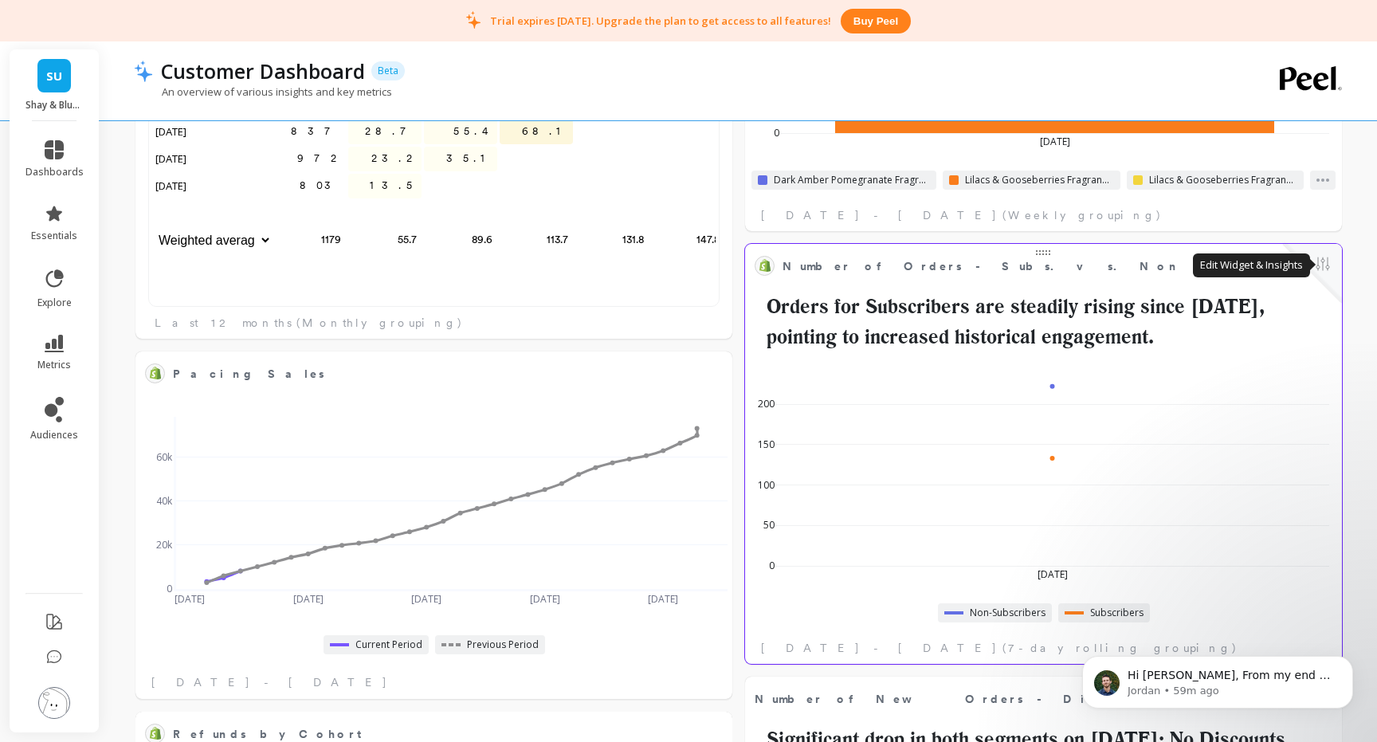
click at [1320, 257] on button at bounding box center [1322, 265] width 19 height 22
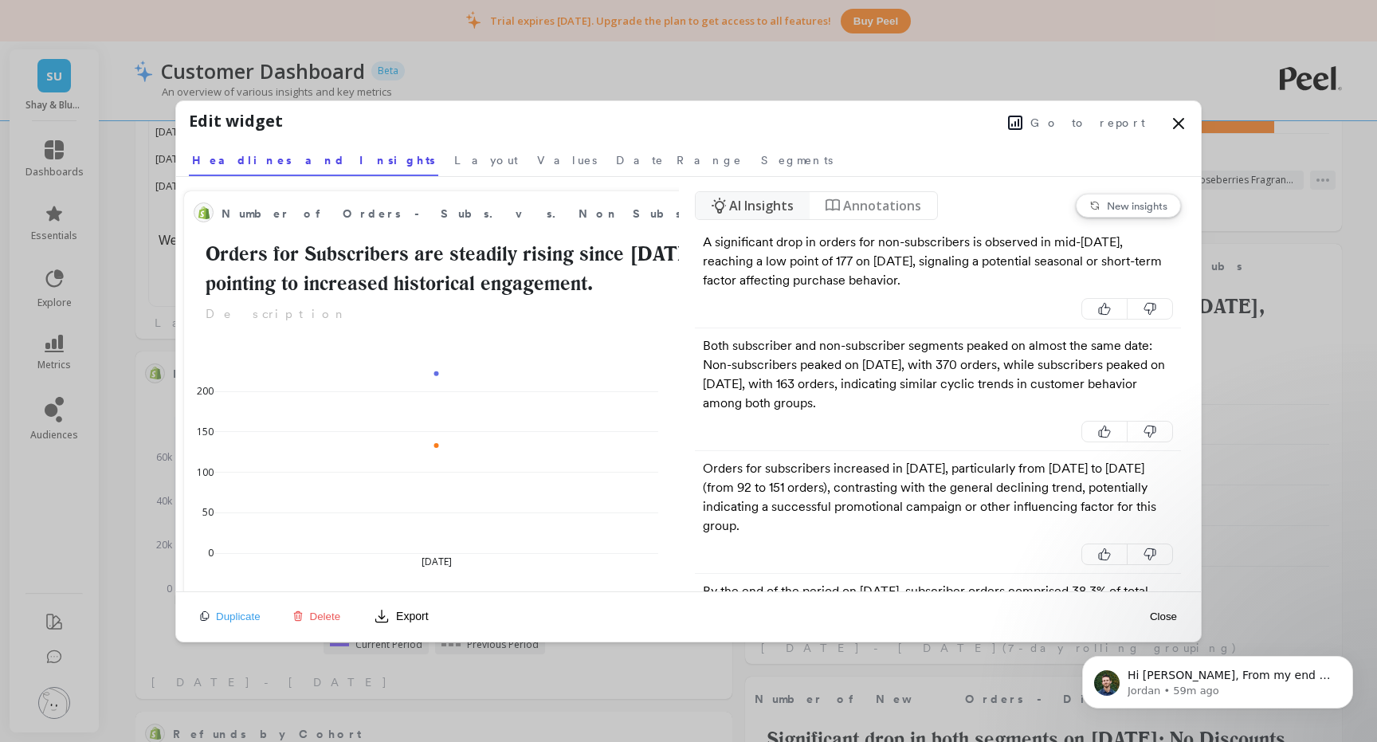
click at [317, 615] on span "Delete" at bounding box center [325, 616] width 31 height 12
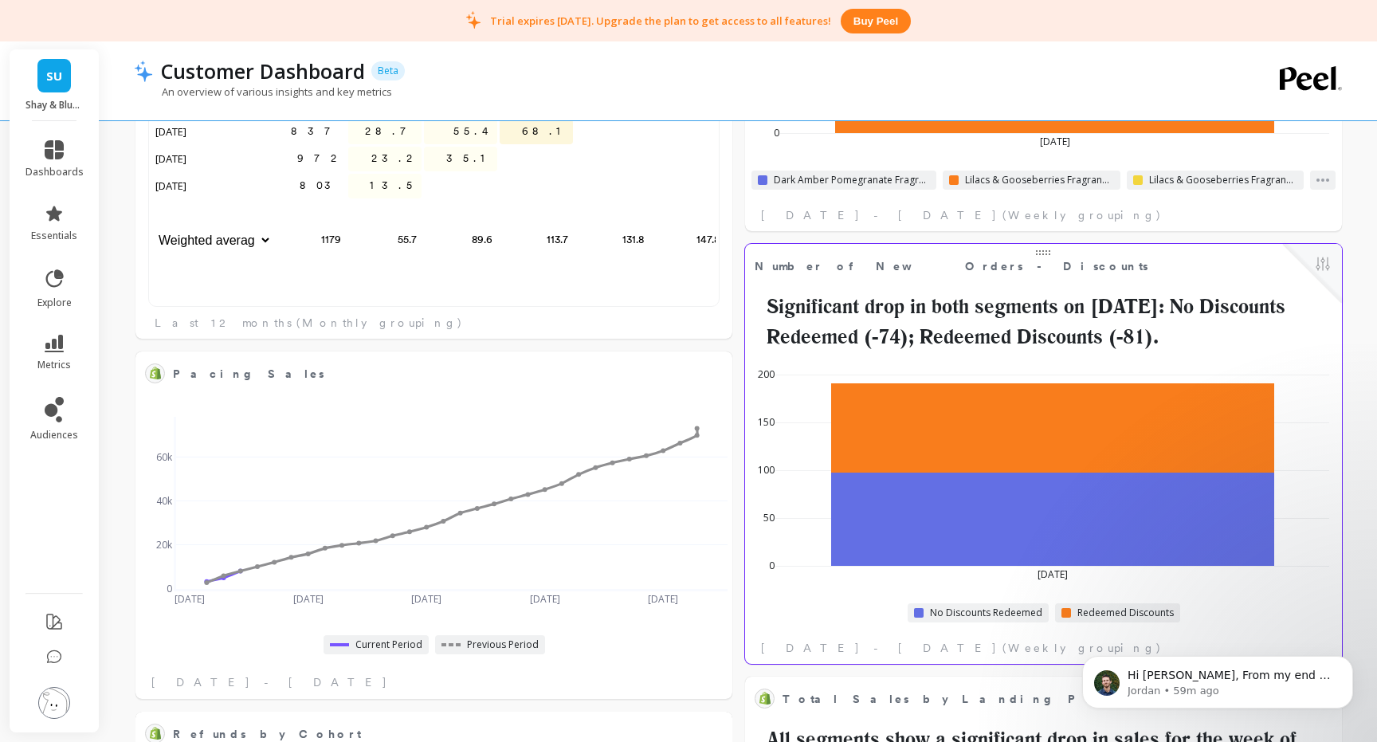
click at [1049, 253] on span at bounding box center [1050, 254] width 2 height 2
click at [1317, 265] on button at bounding box center [1322, 265] width 19 height 22
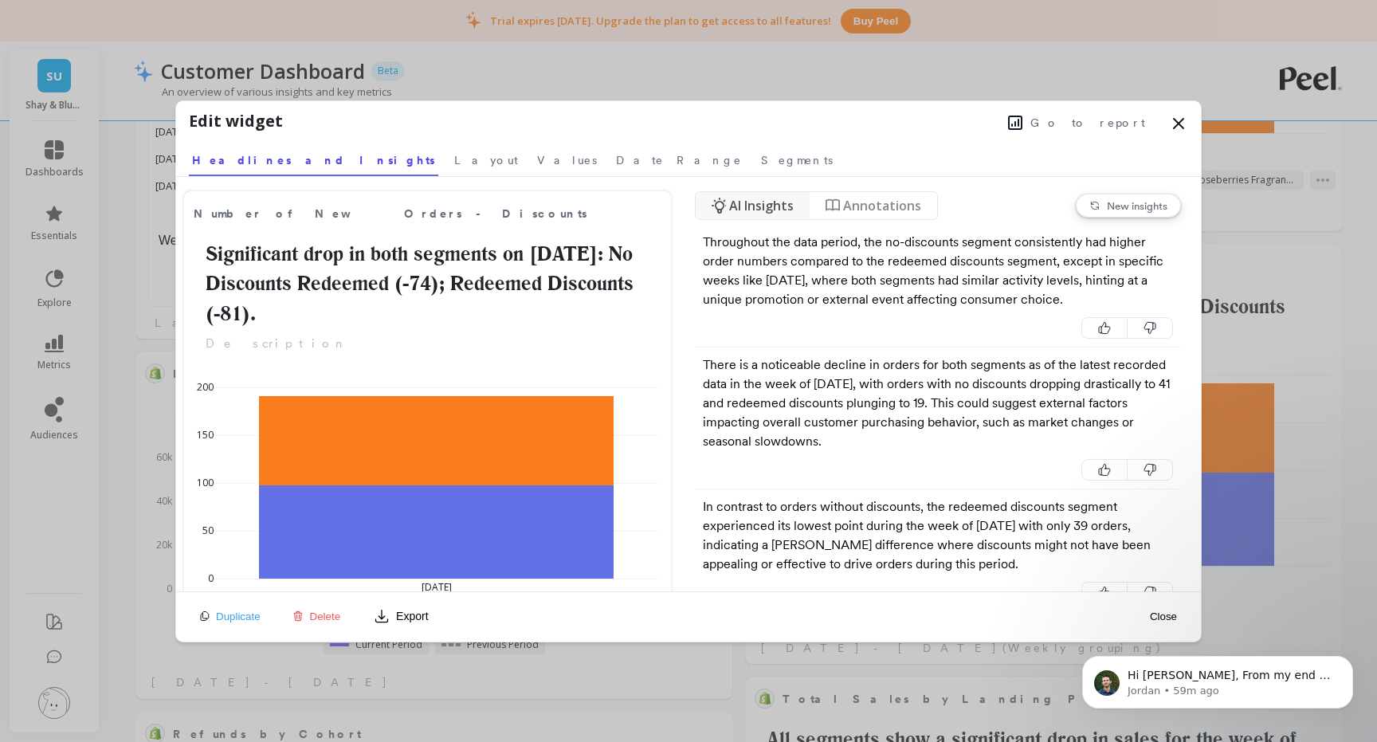
click at [328, 614] on span "Delete" at bounding box center [325, 616] width 31 height 12
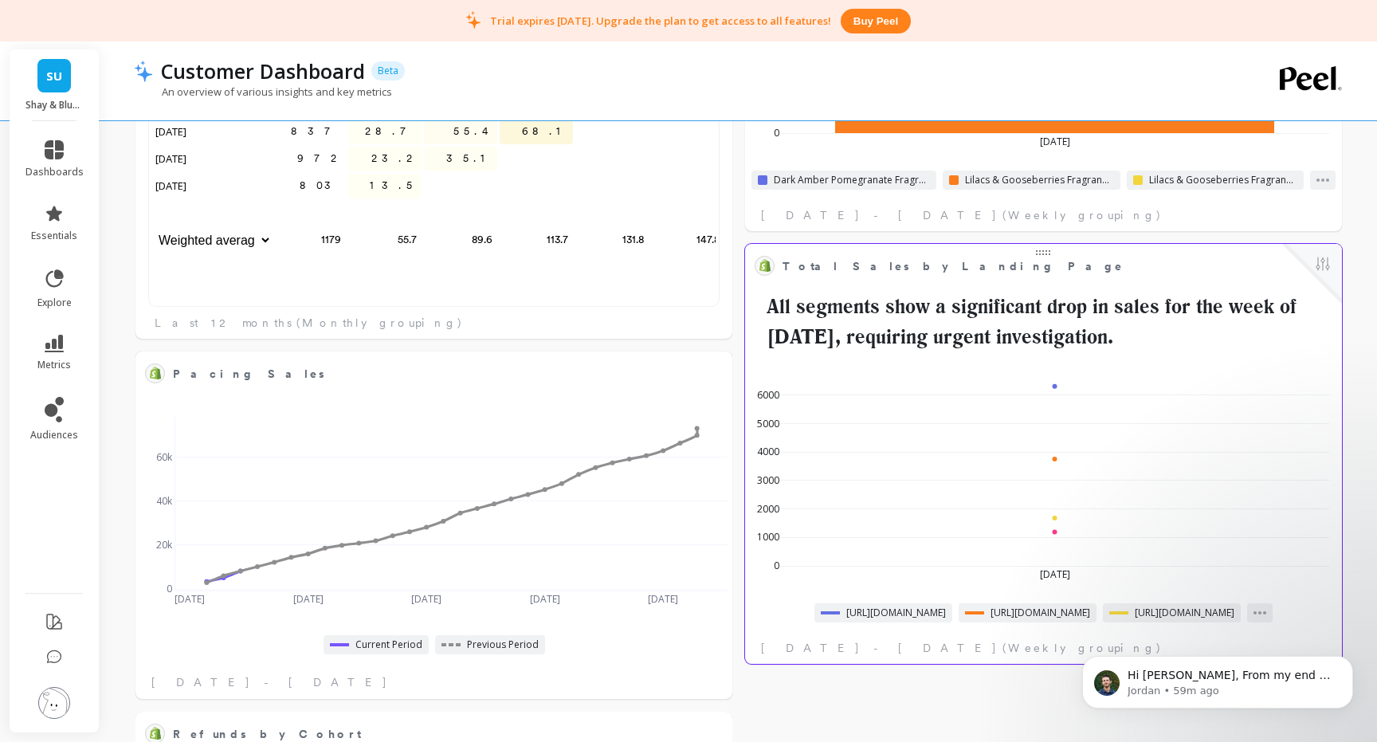
click at [1172, 269] on span "Total Sales by Landing Page" at bounding box center [1032, 266] width 499 height 22
click at [1081, 272] on span "Total Sales by Landing Page" at bounding box center [1032, 266] width 499 height 22
click at [1315, 265] on button at bounding box center [1322, 265] width 19 height 22
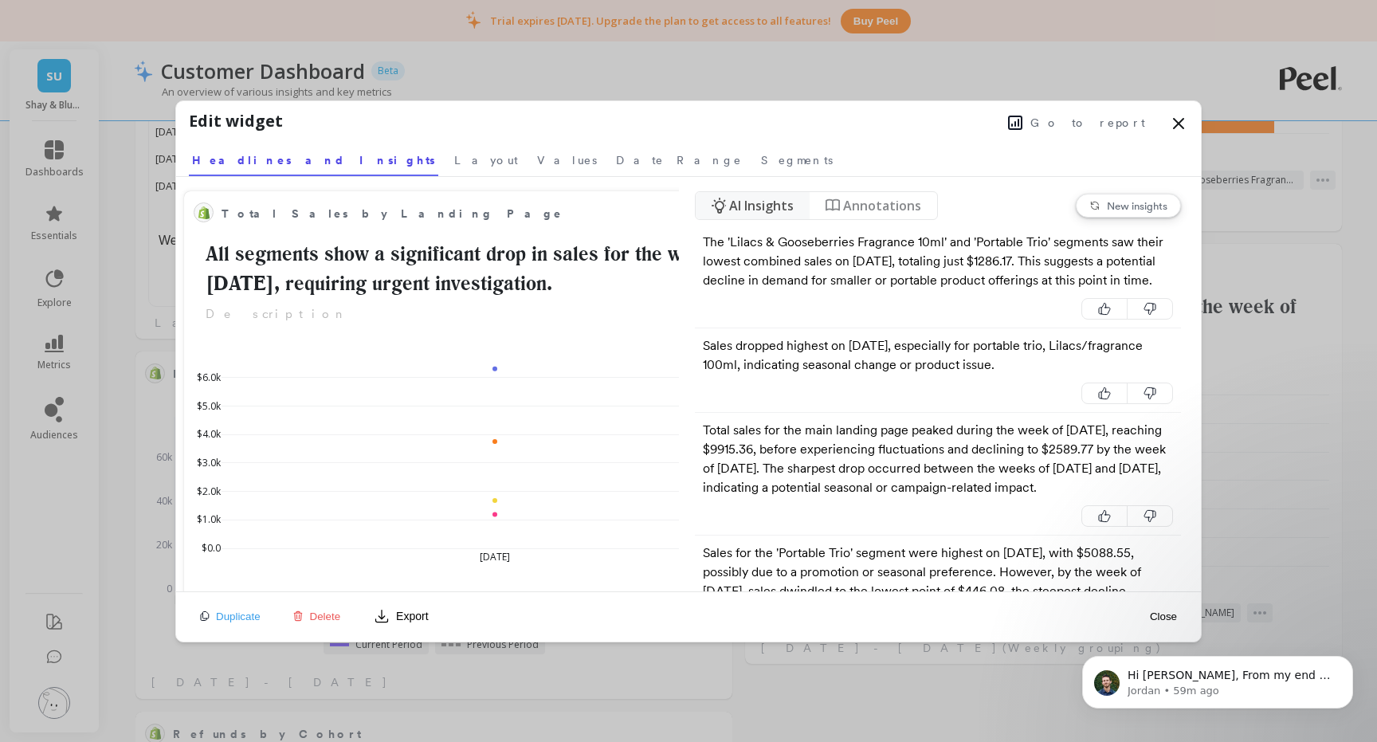
click at [331, 618] on span "Delete" at bounding box center [325, 616] width 31 height 12
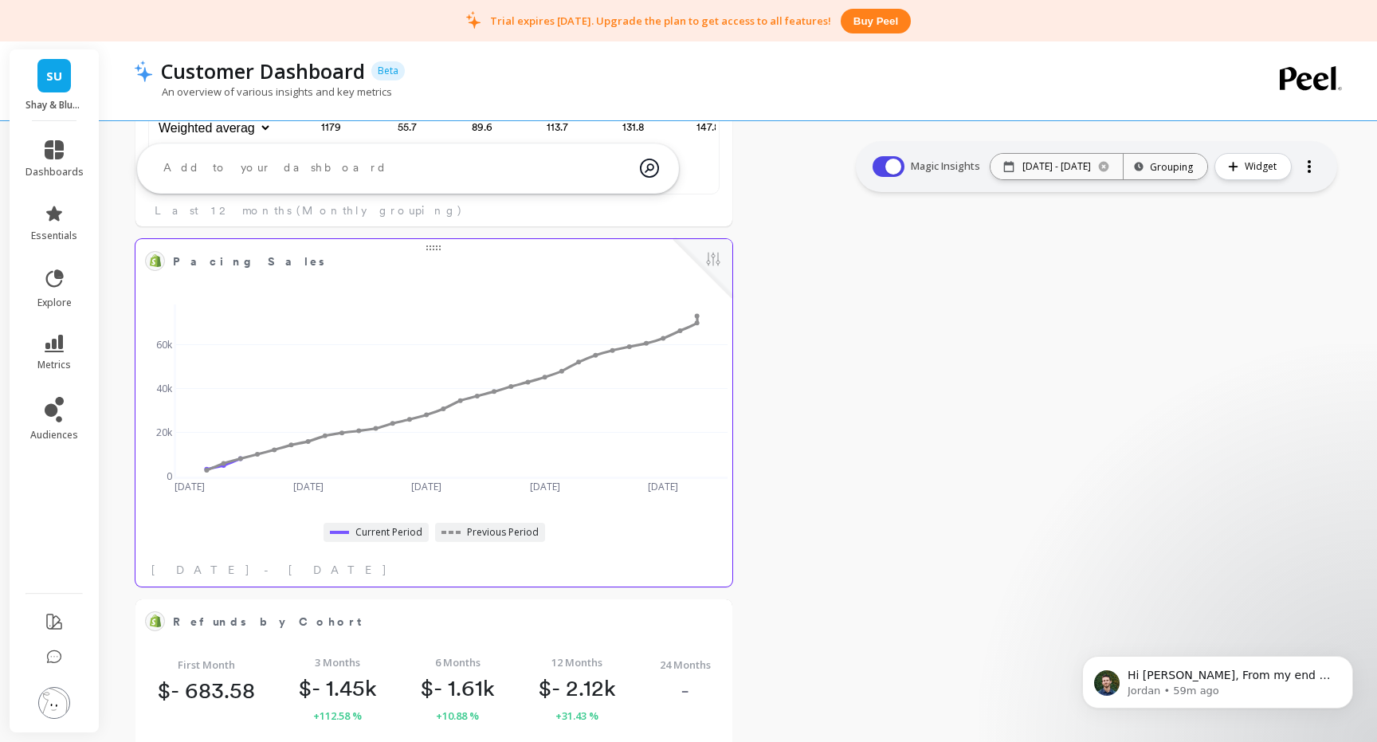
scroll to position [1651, 0]
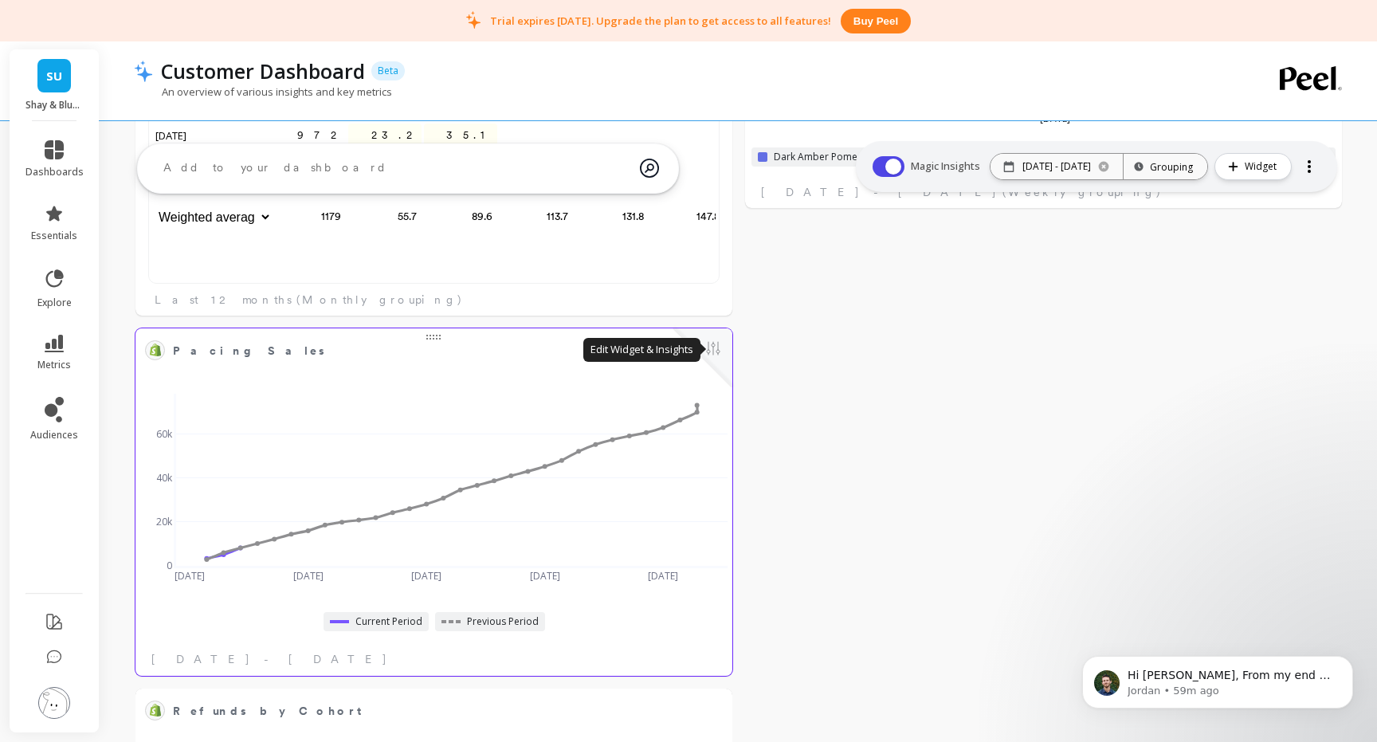
click at [716, 345] on button at bounding box center [713, 350] width 19 height 22
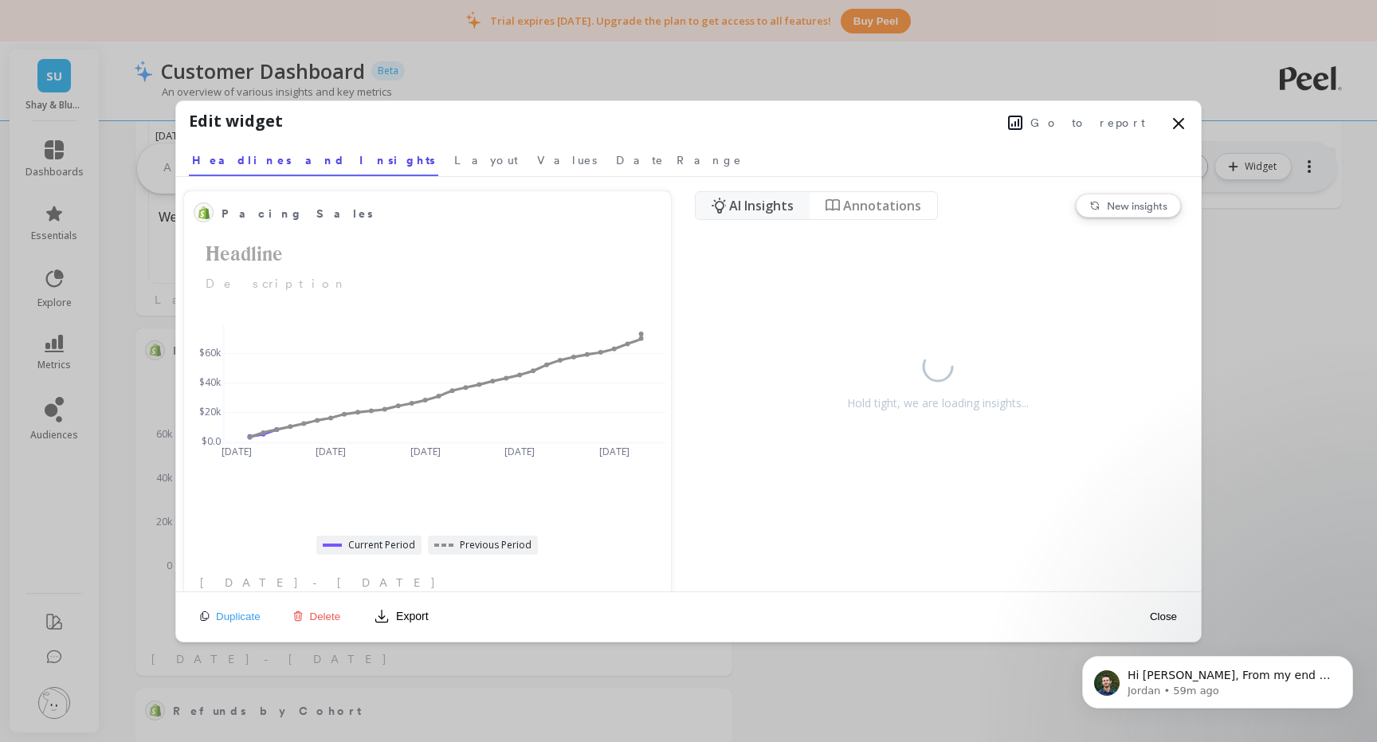
click at [326, 616] on span "Delete" at bounding box center [325, 616] width 31 height 12
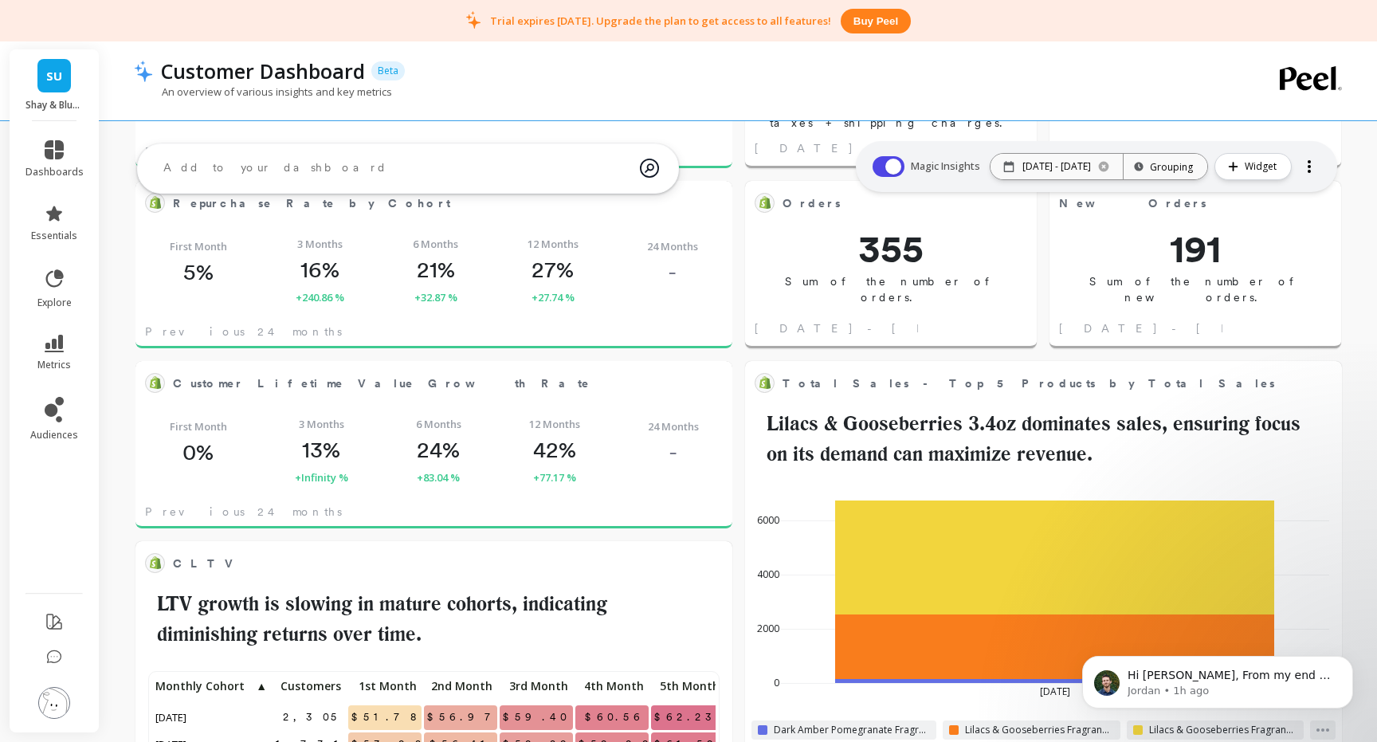
scroll to position [0, 0]
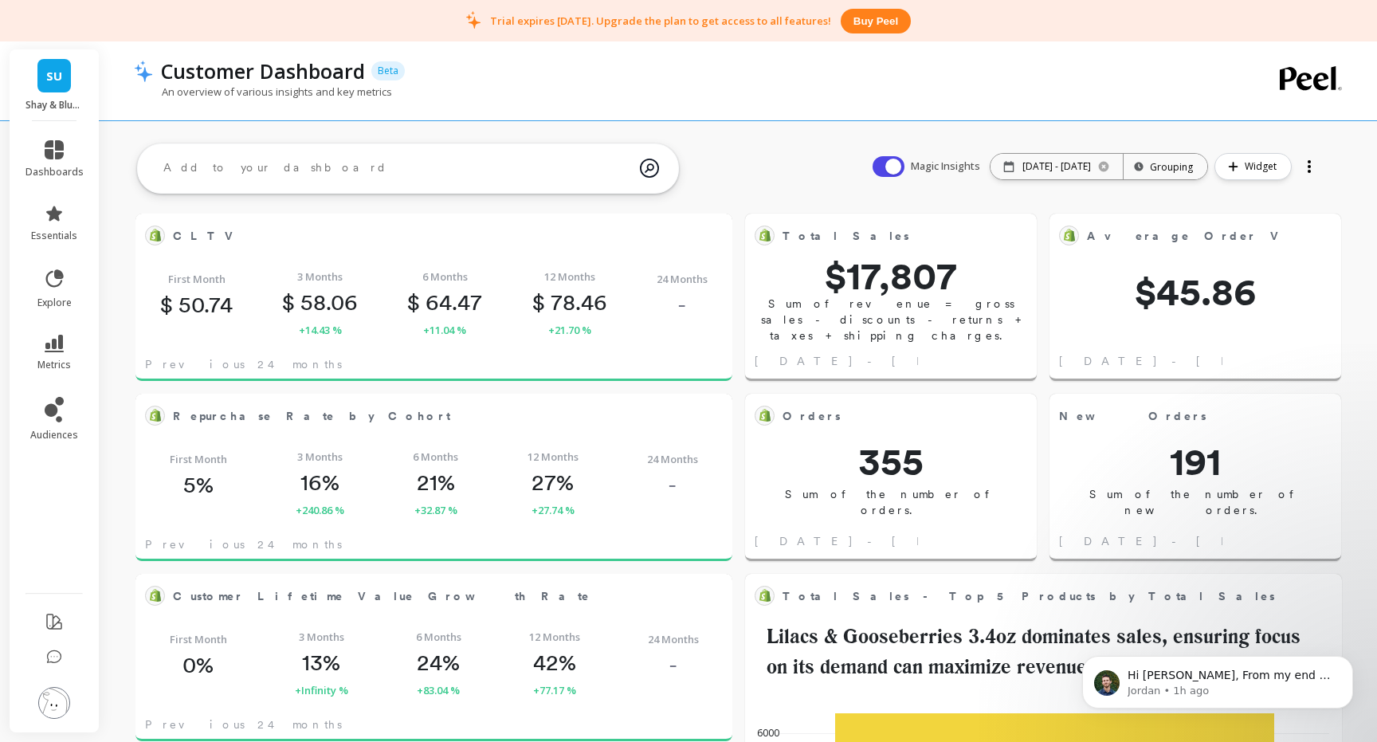
click at [1307, 158] on div at bounding box center [1309, 167] width 22 height 26
click at [1260, 224] on span "Share" at bounding box center [1256, 232] width 29 height 16
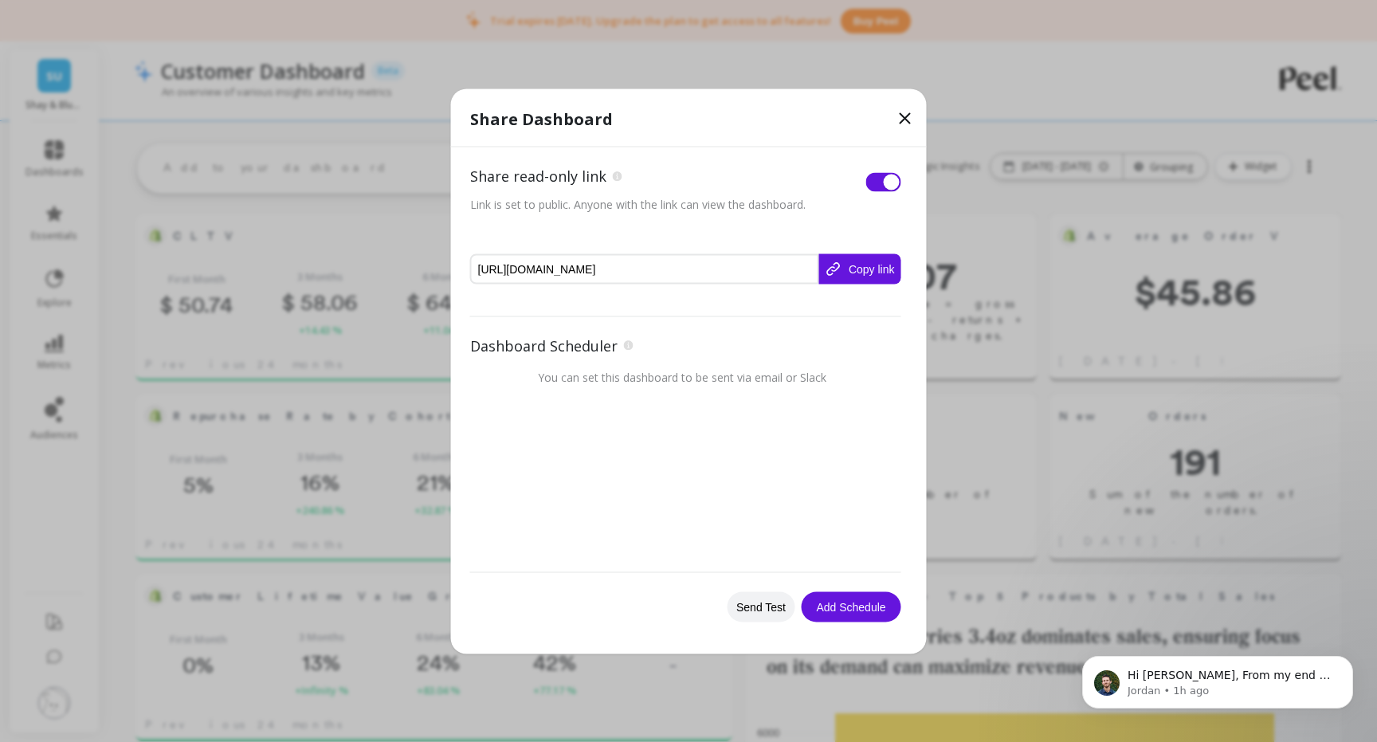
click at [857, 269] on button "Copy link" at bounding box center [860, 268] width 82 height 30
